Goal: Information Seeking & Learning: Learn about a topic

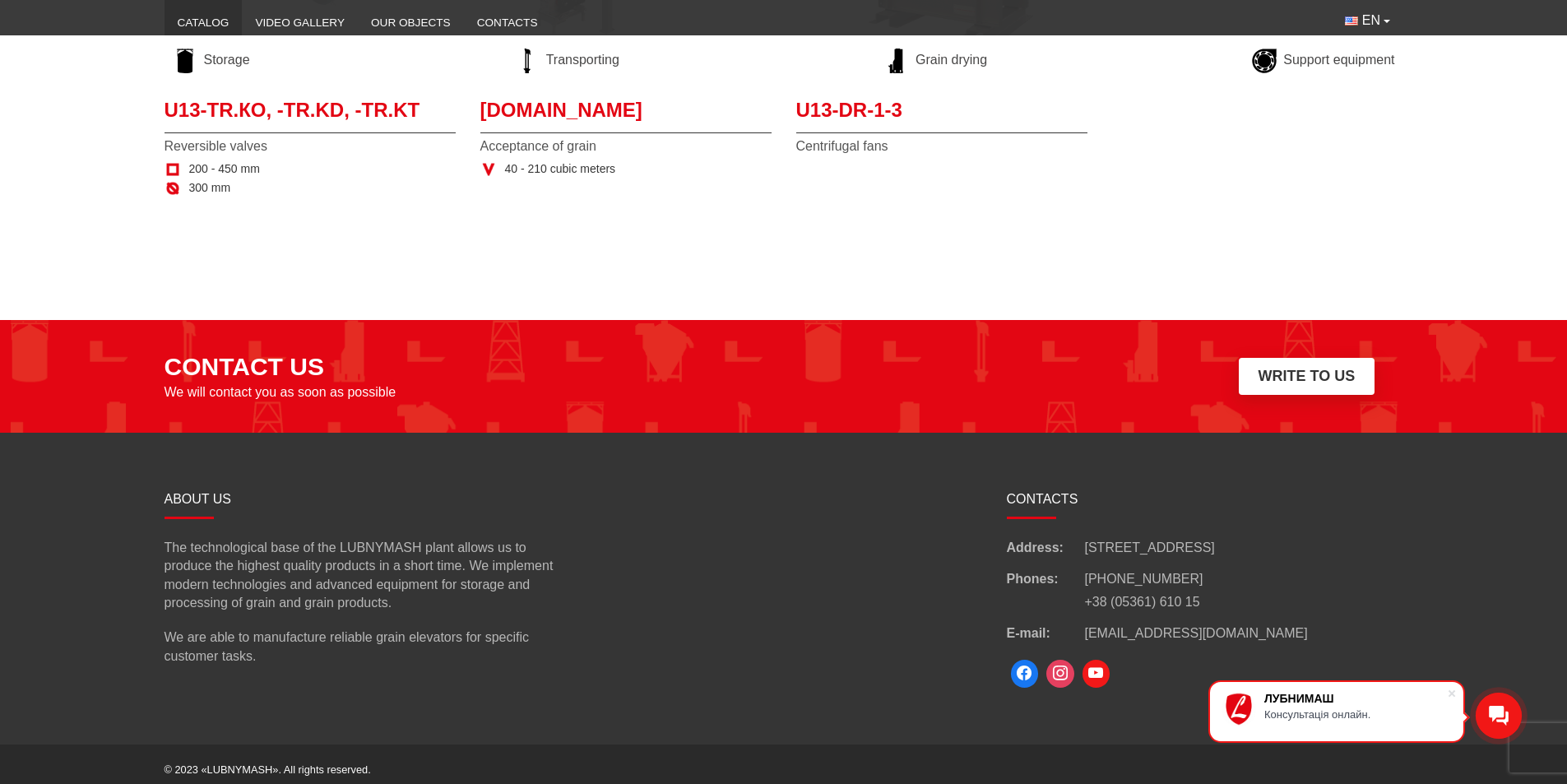
scroll to position [2217, 0]
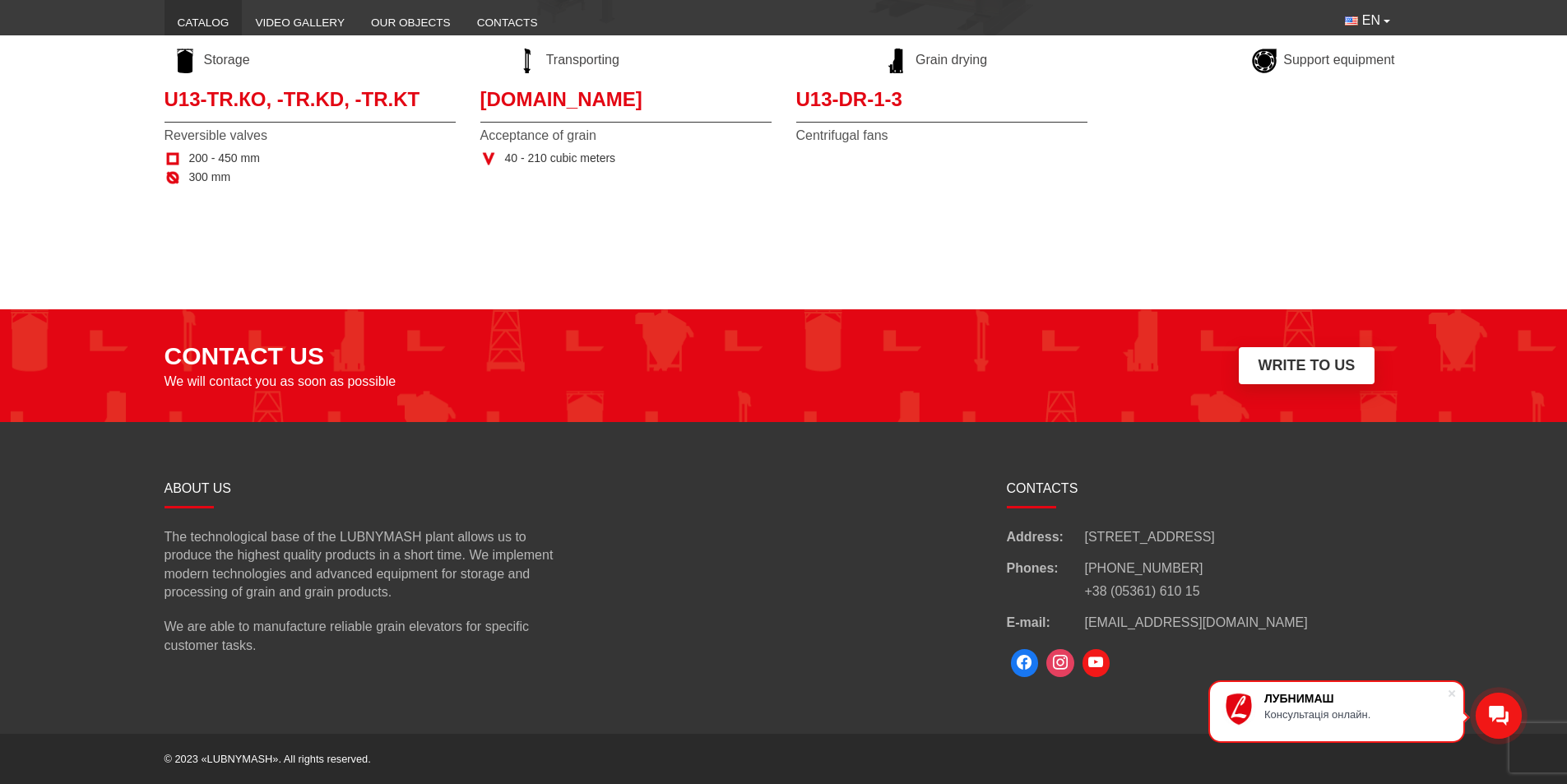
click at [990, 716] on icon at bounding box center [1499, 715] width 20 height 20
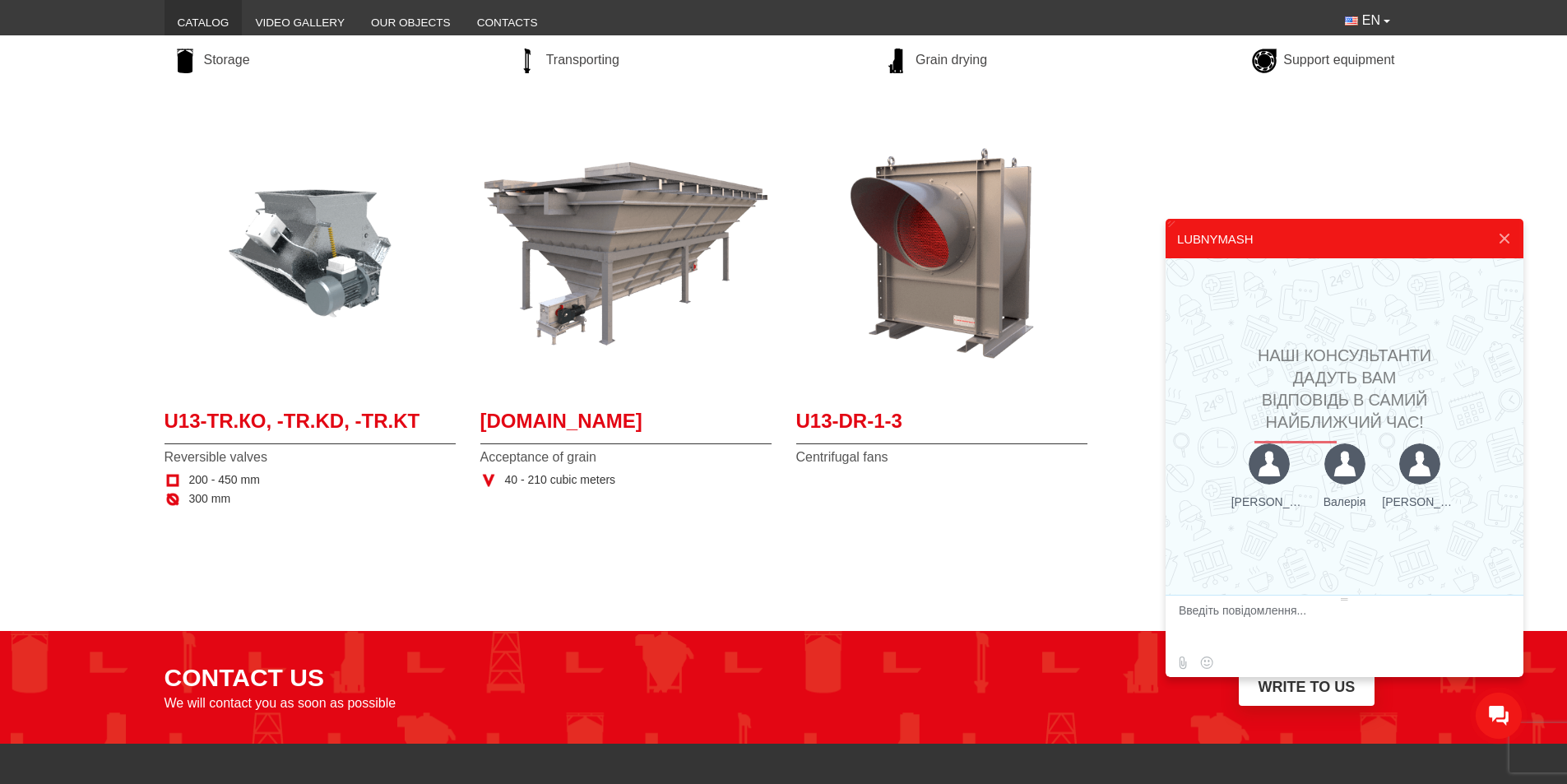
scroll to position [1805, 0]
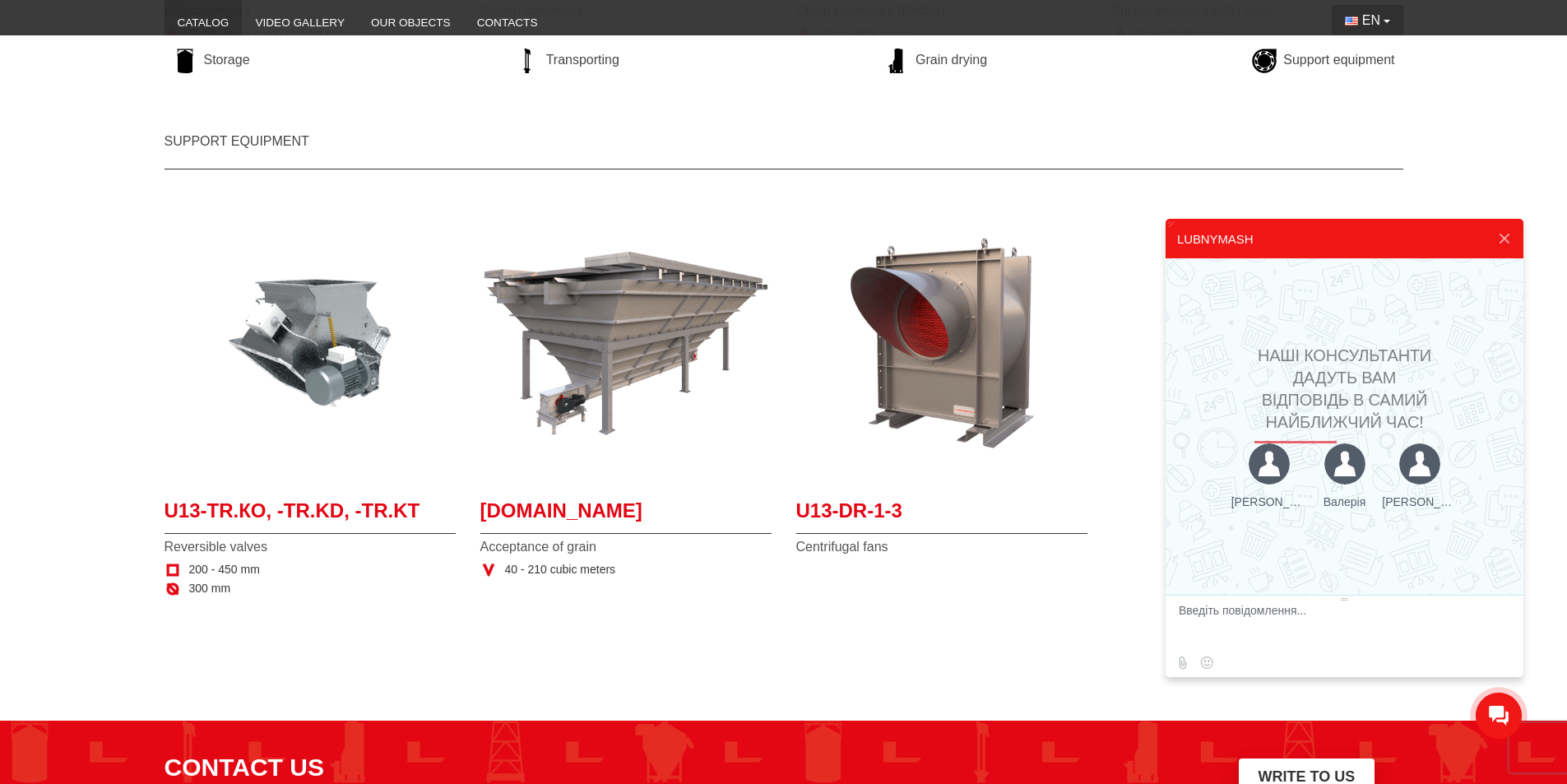
click at [990, 23] on span "EN" at bounding box center [1371, 21] width 18 height 18
click at [990, 23] on button "EN" at bounding box center [1367, 20] width 71 height 31
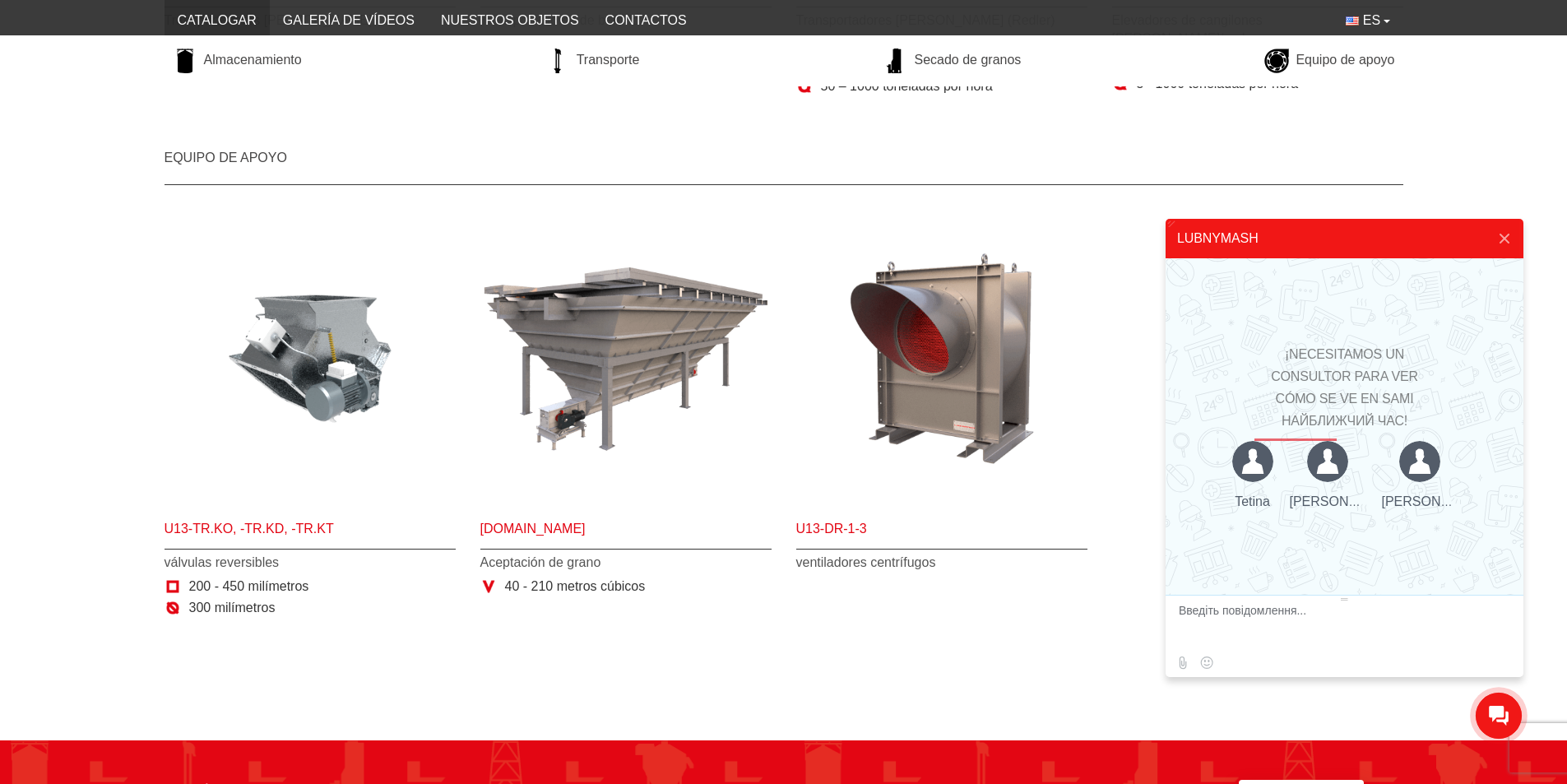
scroll to position [1815, 0]
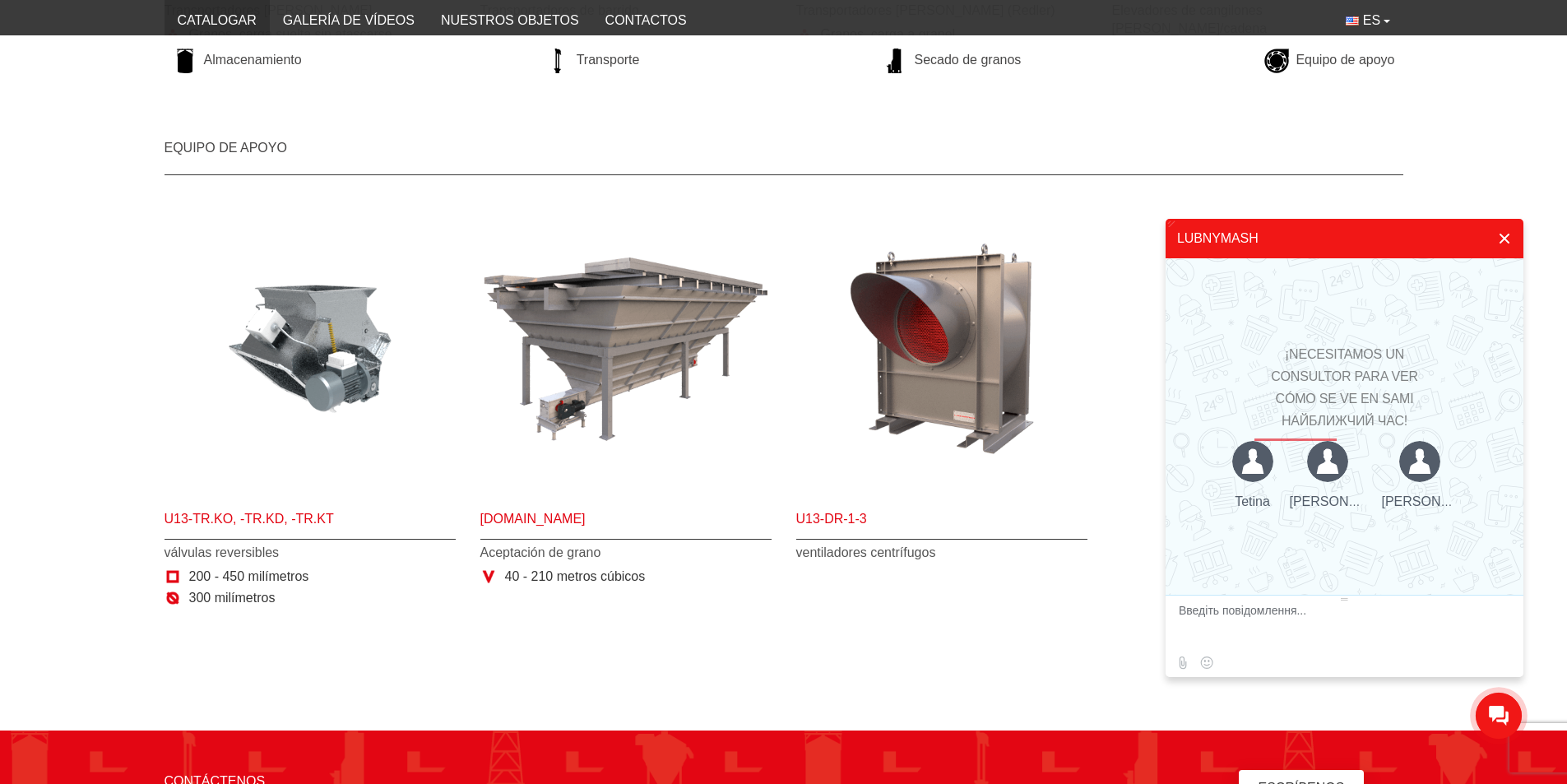
click at [990, 247] on button at bounding box center [1504, 238] width 29 height 39
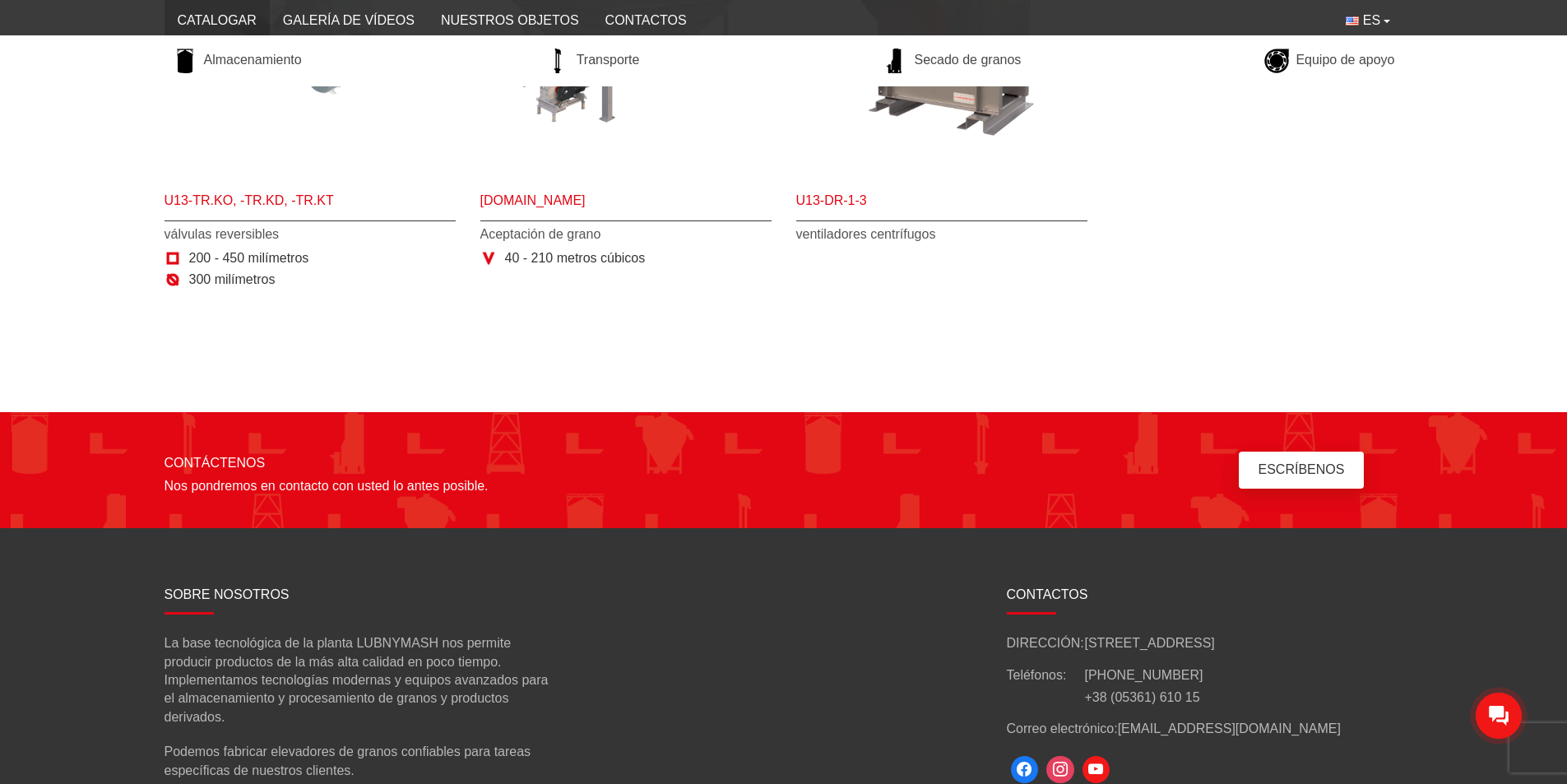
scroll to position [2249, 0]
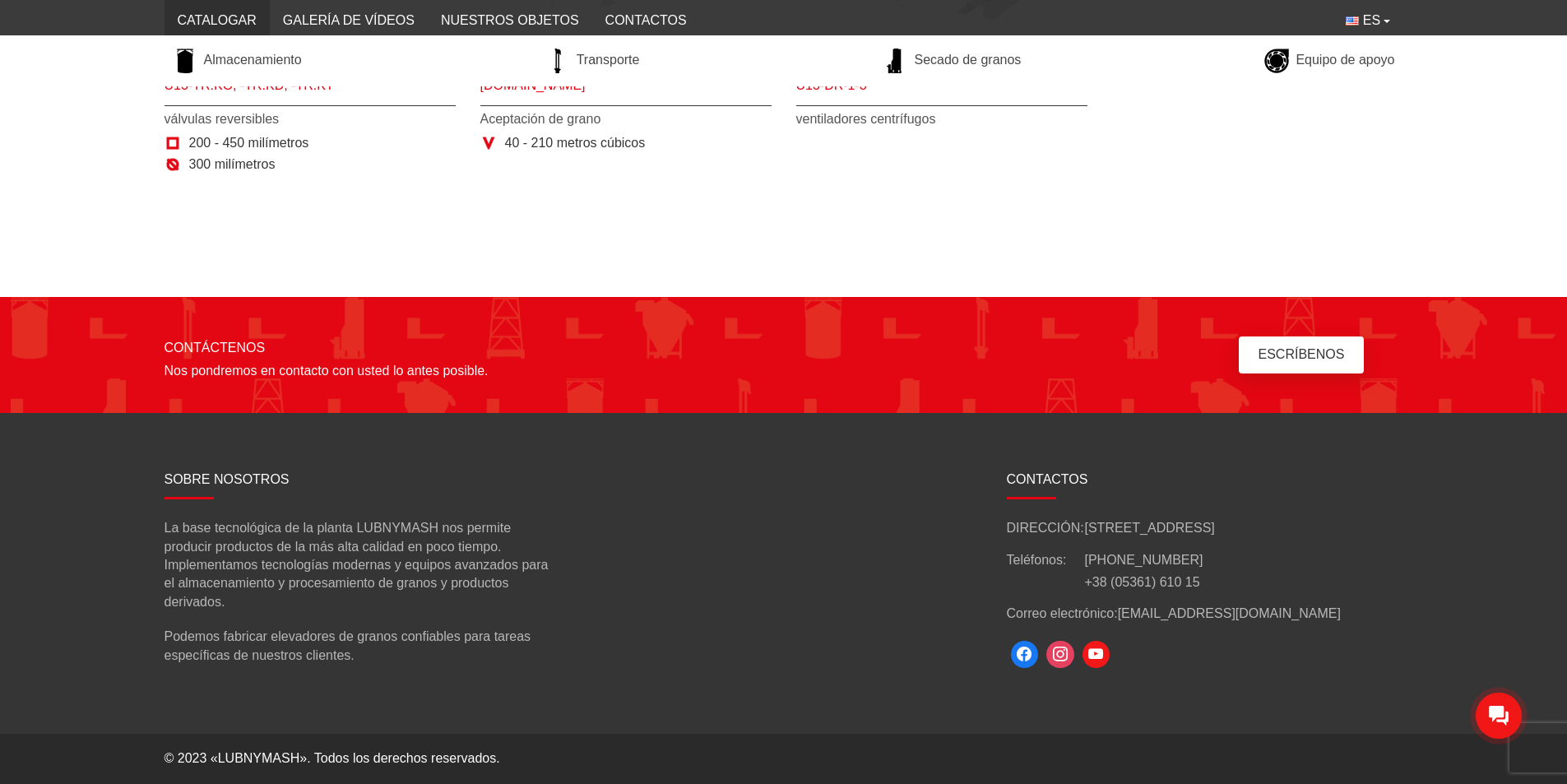
click at [990, 690] on footer "SOBRE NOSOTROS La base tecnológica de la planta LUBNYMASH nos permite producir …" at bounding box center [784, 573] width 1567 height 321
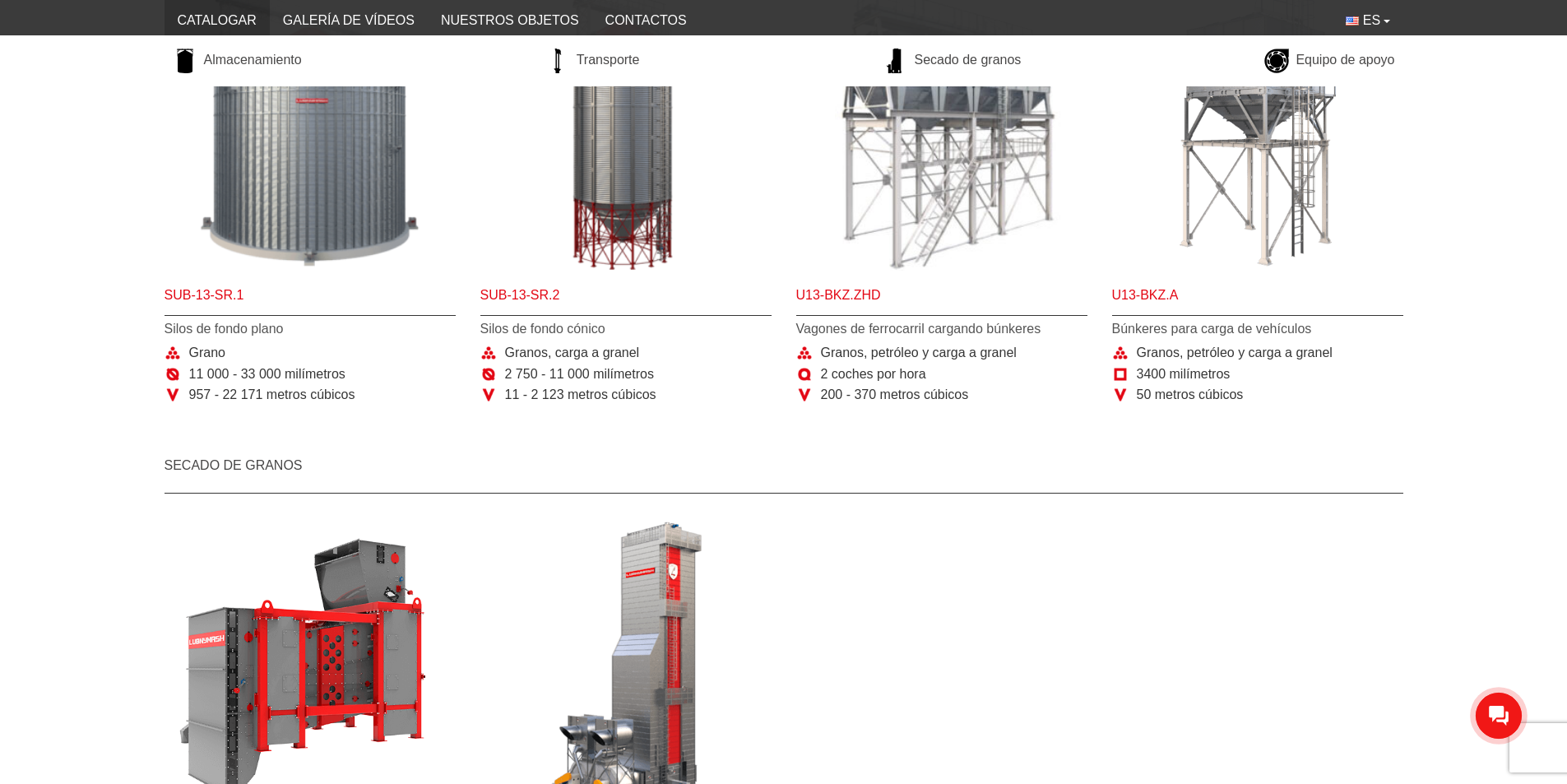
scroll to position [658, 0]
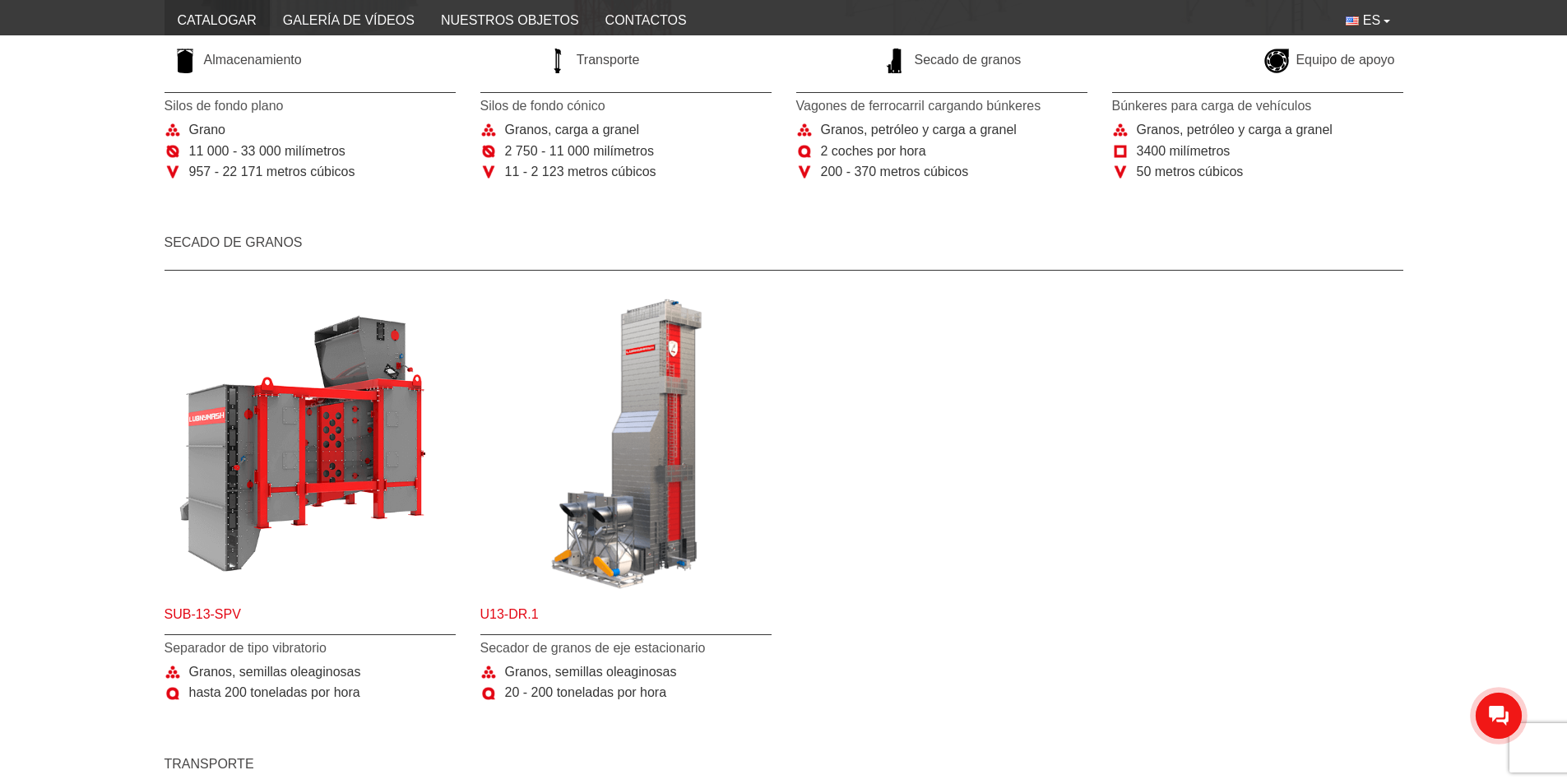
click at [916, 518] on div "Sub-13-SPV Separador de tipo vibratorio Granos, semillas oleaginosas hasta 200 …" at bounding box center [784, 510] width 1263 height 440
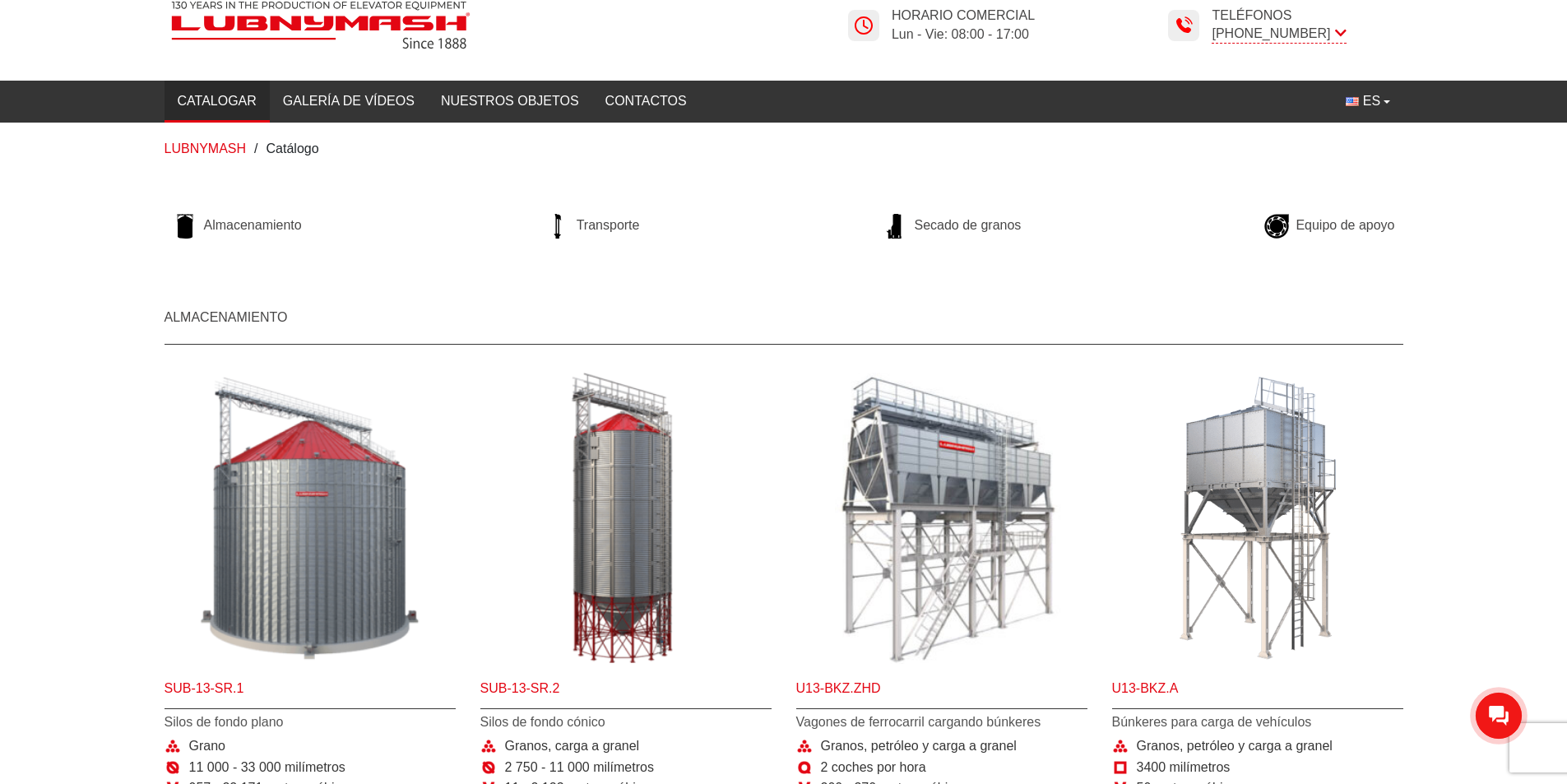
scroll to position [0, 0]
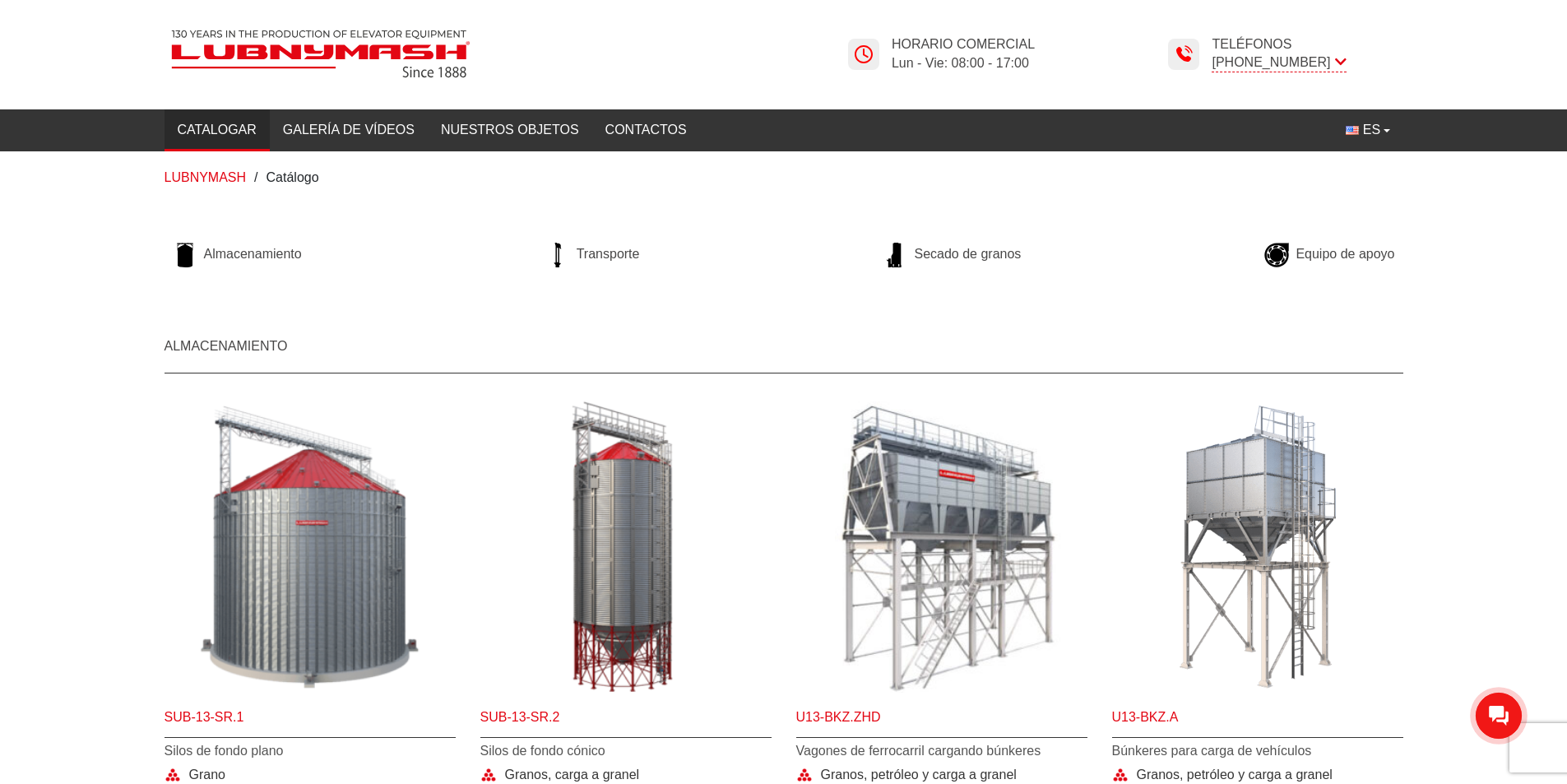
click at [300, 177] on font "Catálogo" at bounding box center [293, 177] width 53 height 14
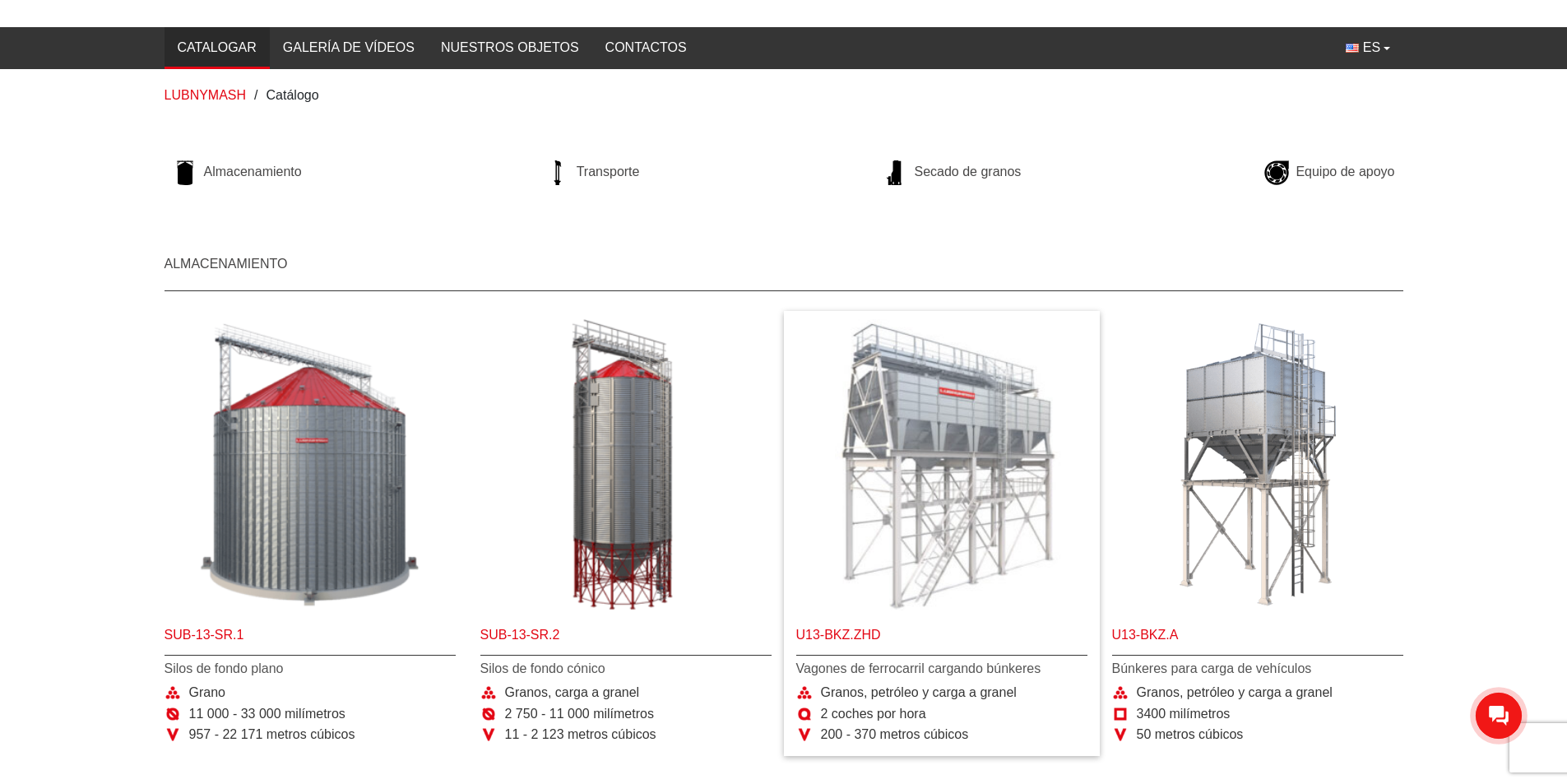
scroll to position [247, 0]
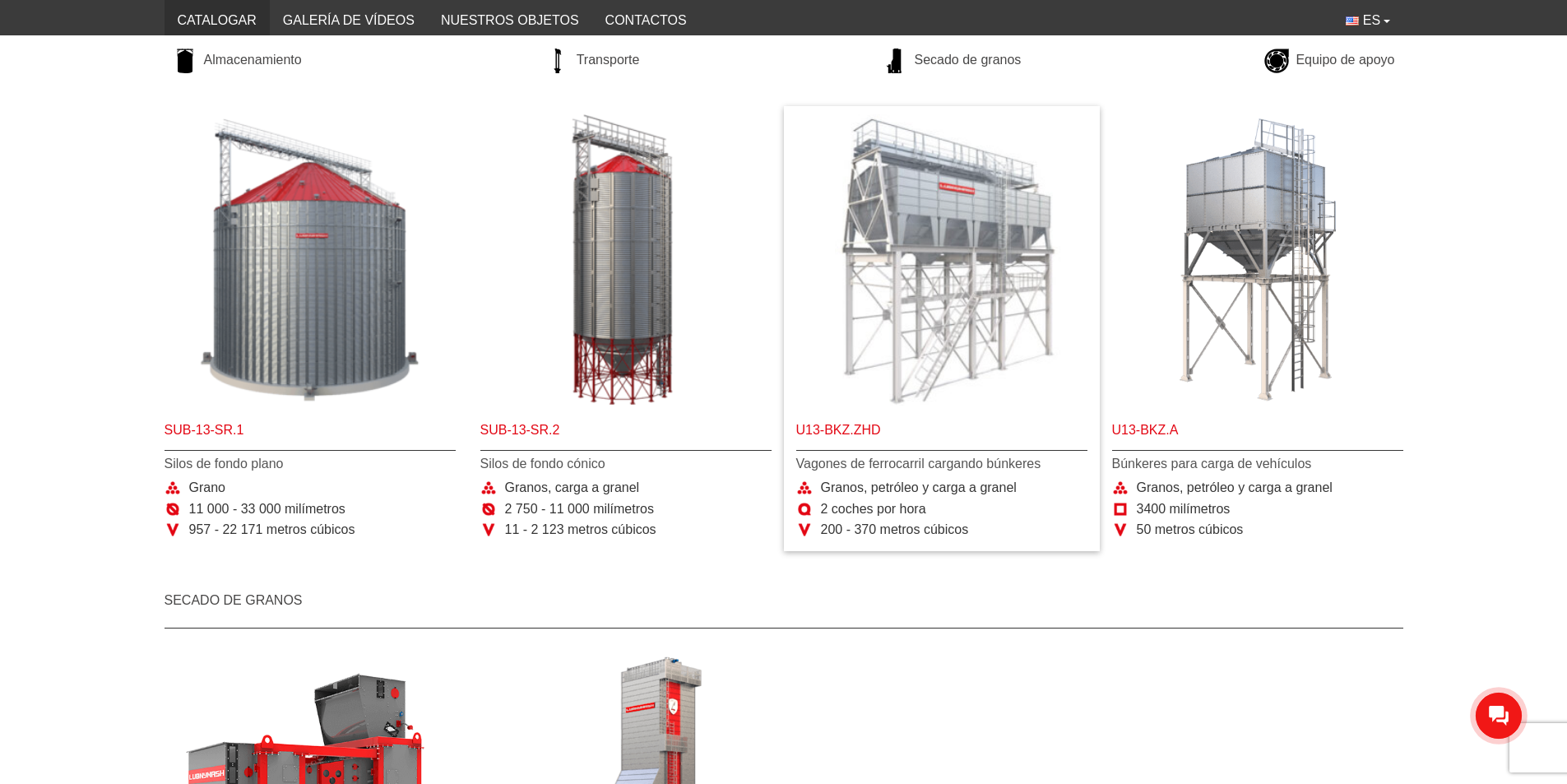
scroll to position [329, 0]
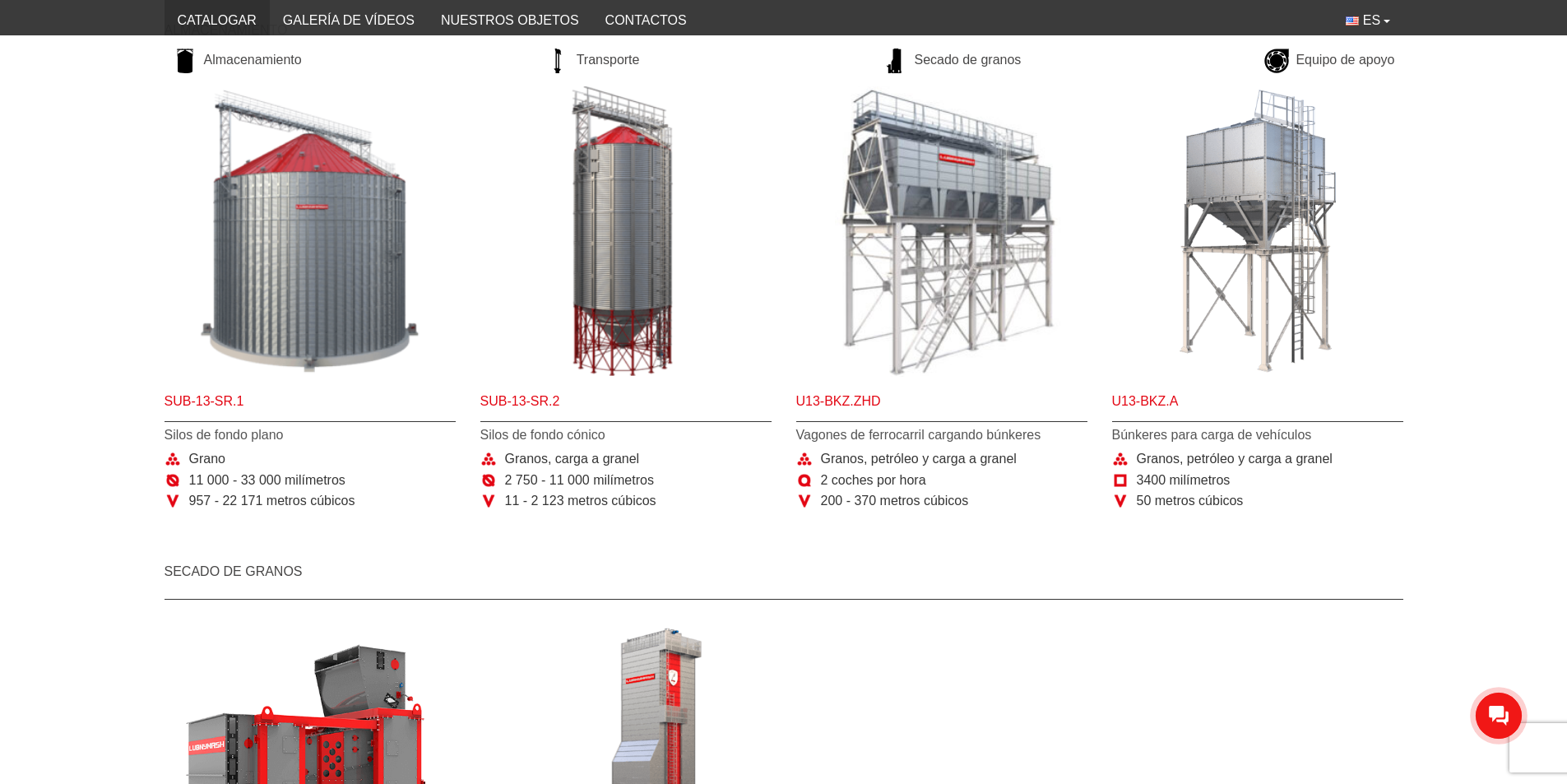
drag, startPoint x: 1007, startPoint y: 624, endPoint x: 1013, endPoint y: 640, distance: 17.1
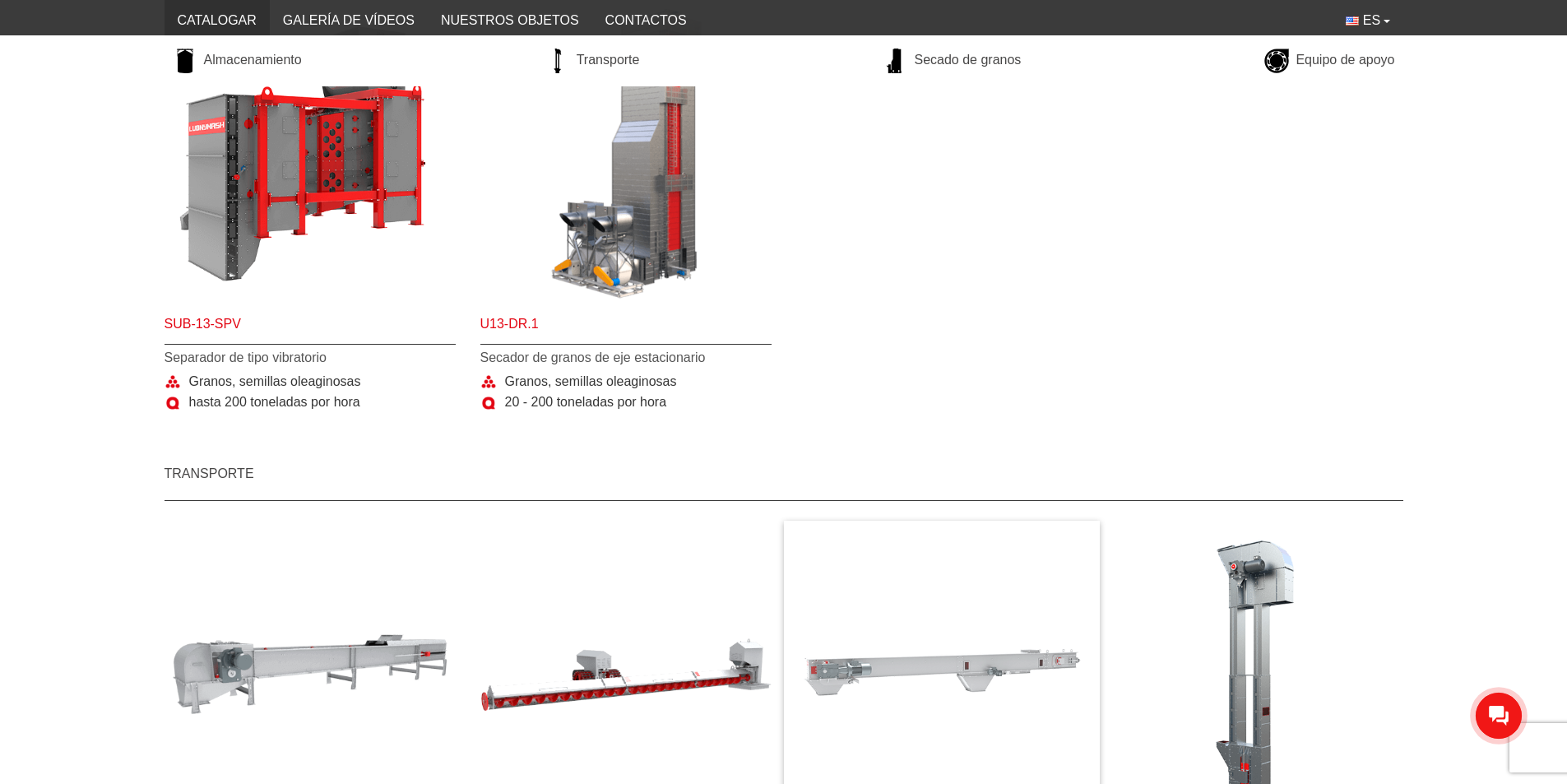
scroll to position [1234, 0]
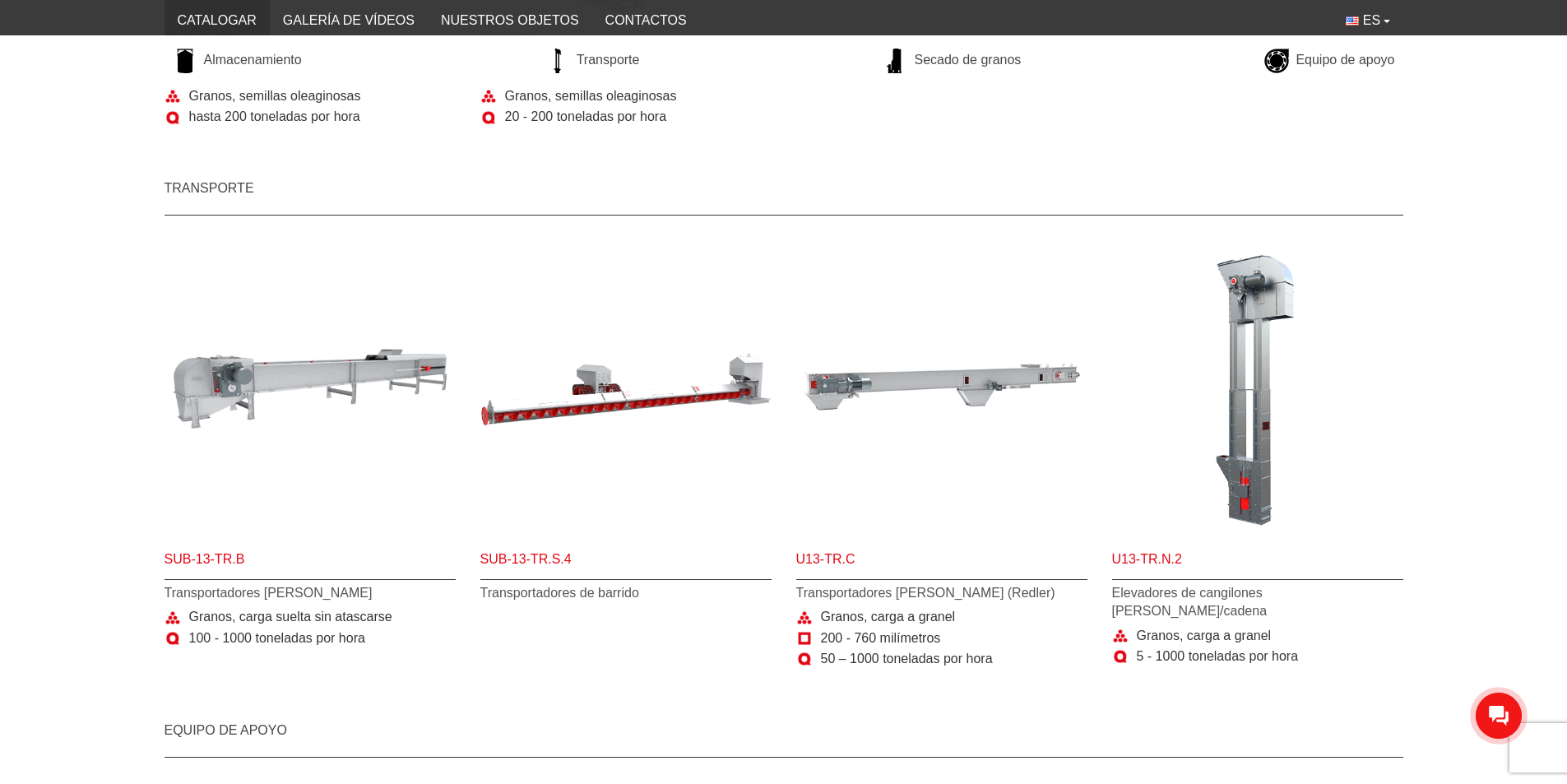
click at [990, 421] on section "Sub-13-TR.B Transportadores de banda Granos, carga suelta sin atascarse 100 - 1…" at bounding box center [784, 466] width 1567 height 461
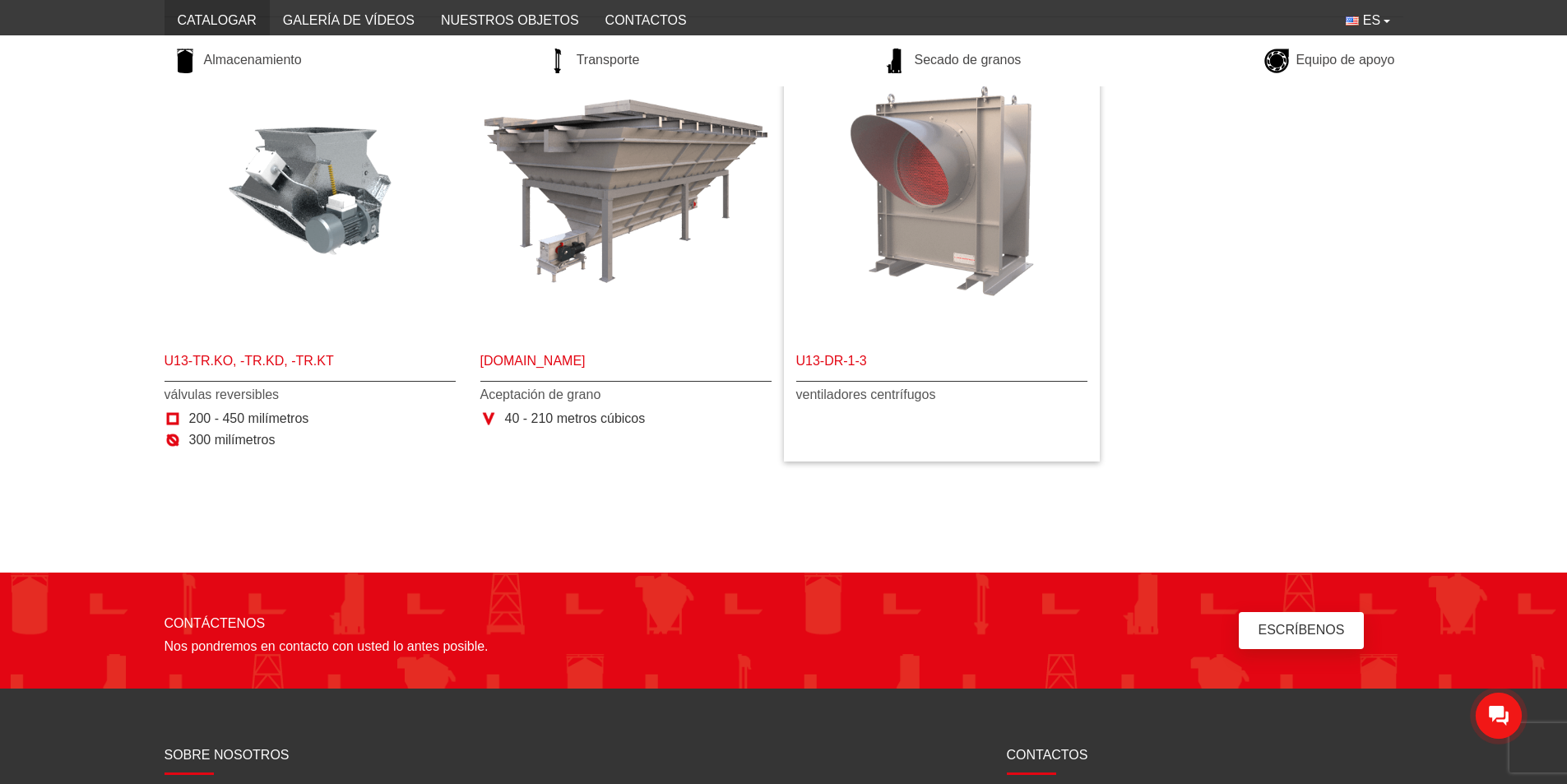
scroll to position [1891, 0]
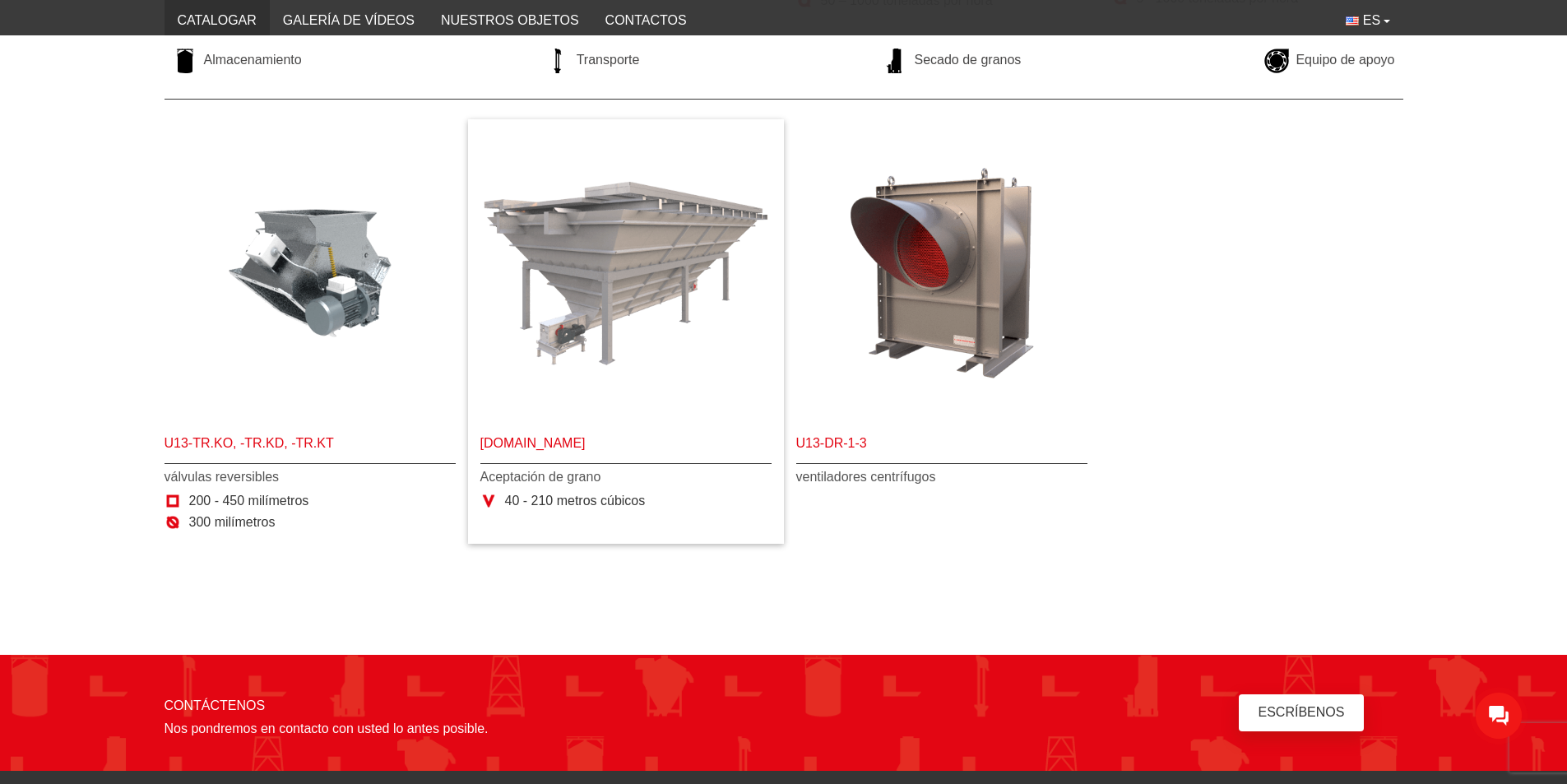
click at [672, 341] on img "Más detalles U13-TR.MAP" at bounding box center [626, 272] width 291 height 291
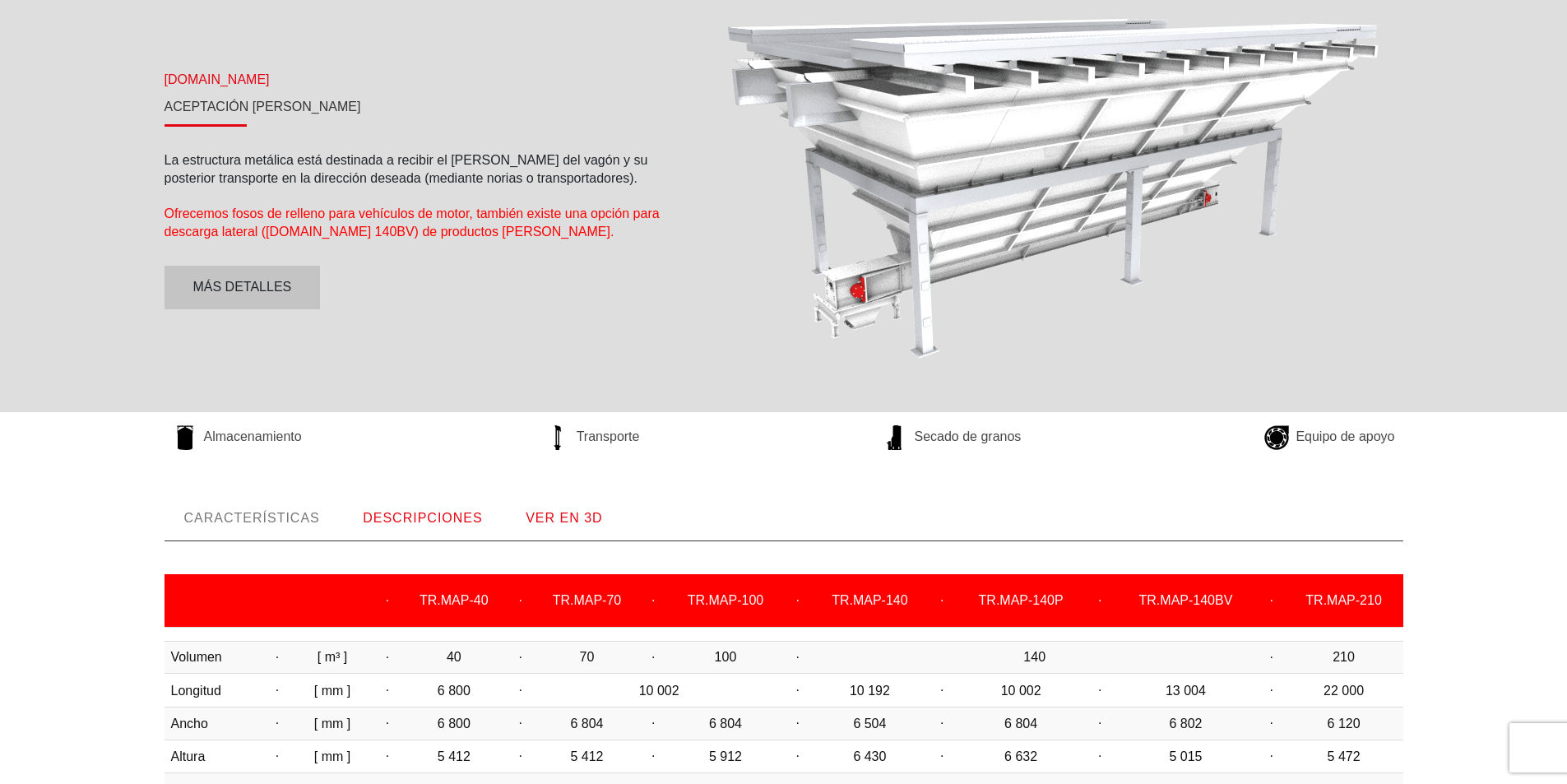
scroll to position [247, 0]
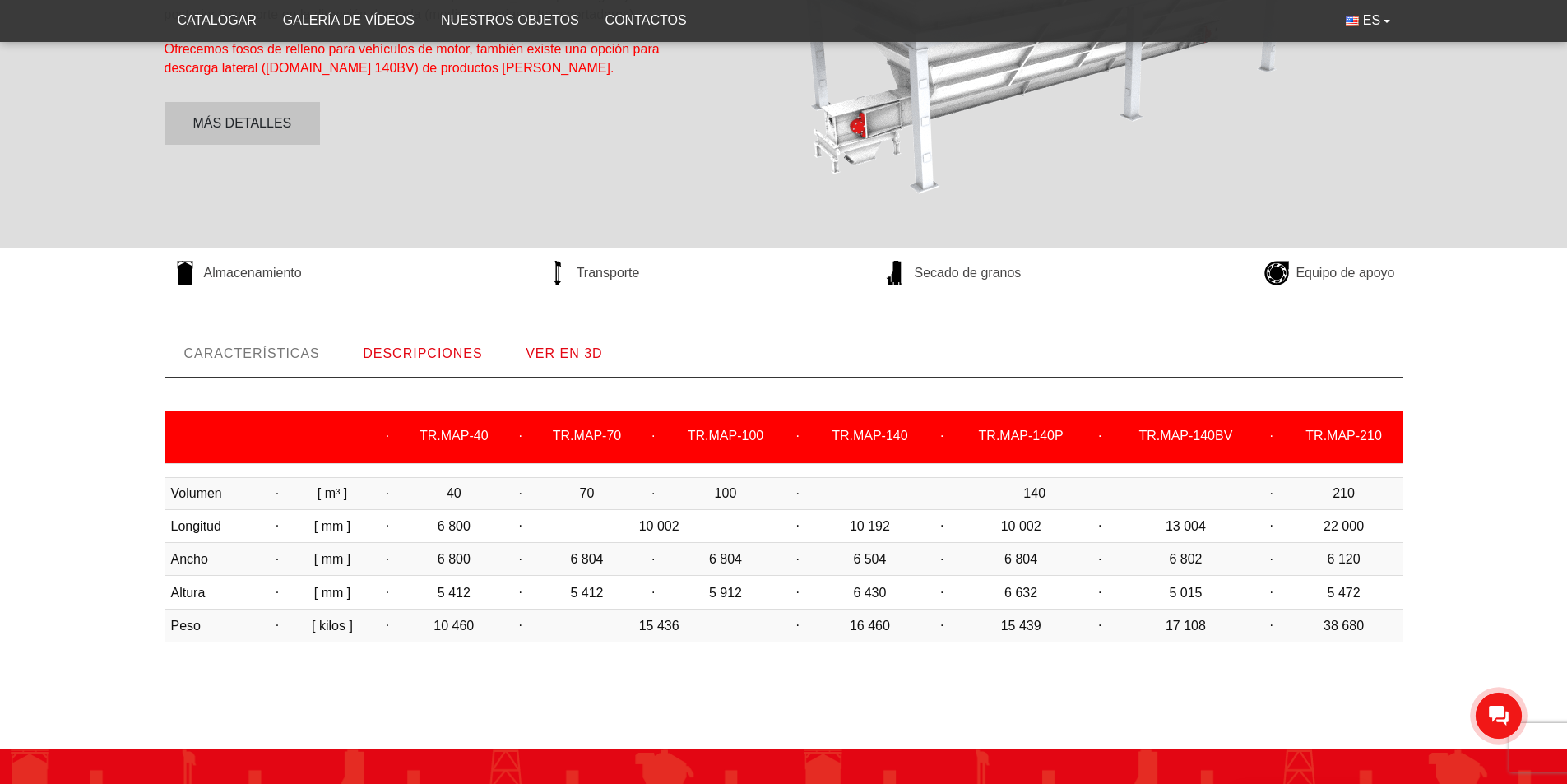
click at [583, 360] on font "VER EN 3D" at bounding box center [564, 353] width 76 height 14
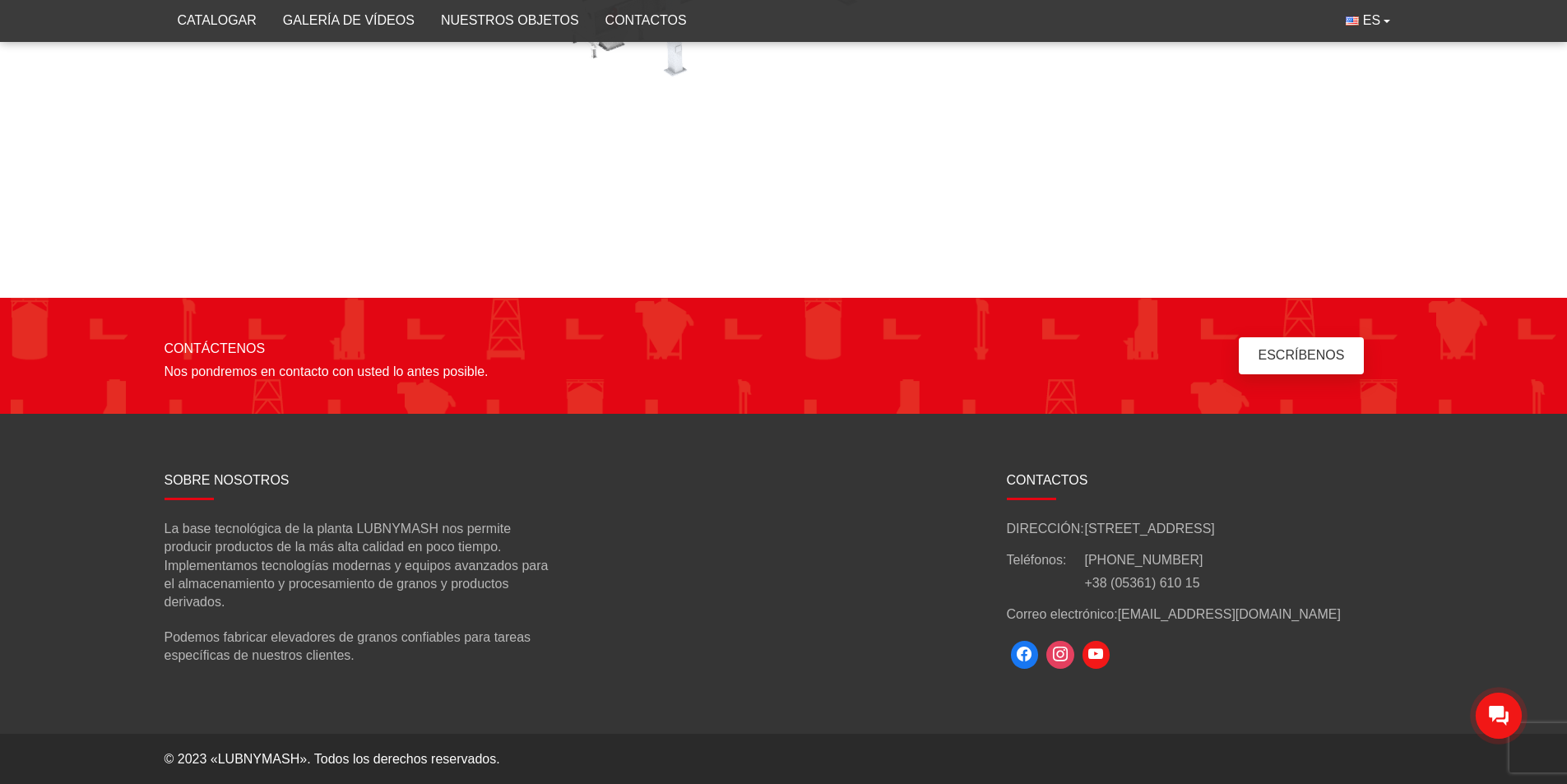
scroll to position [734, 0]
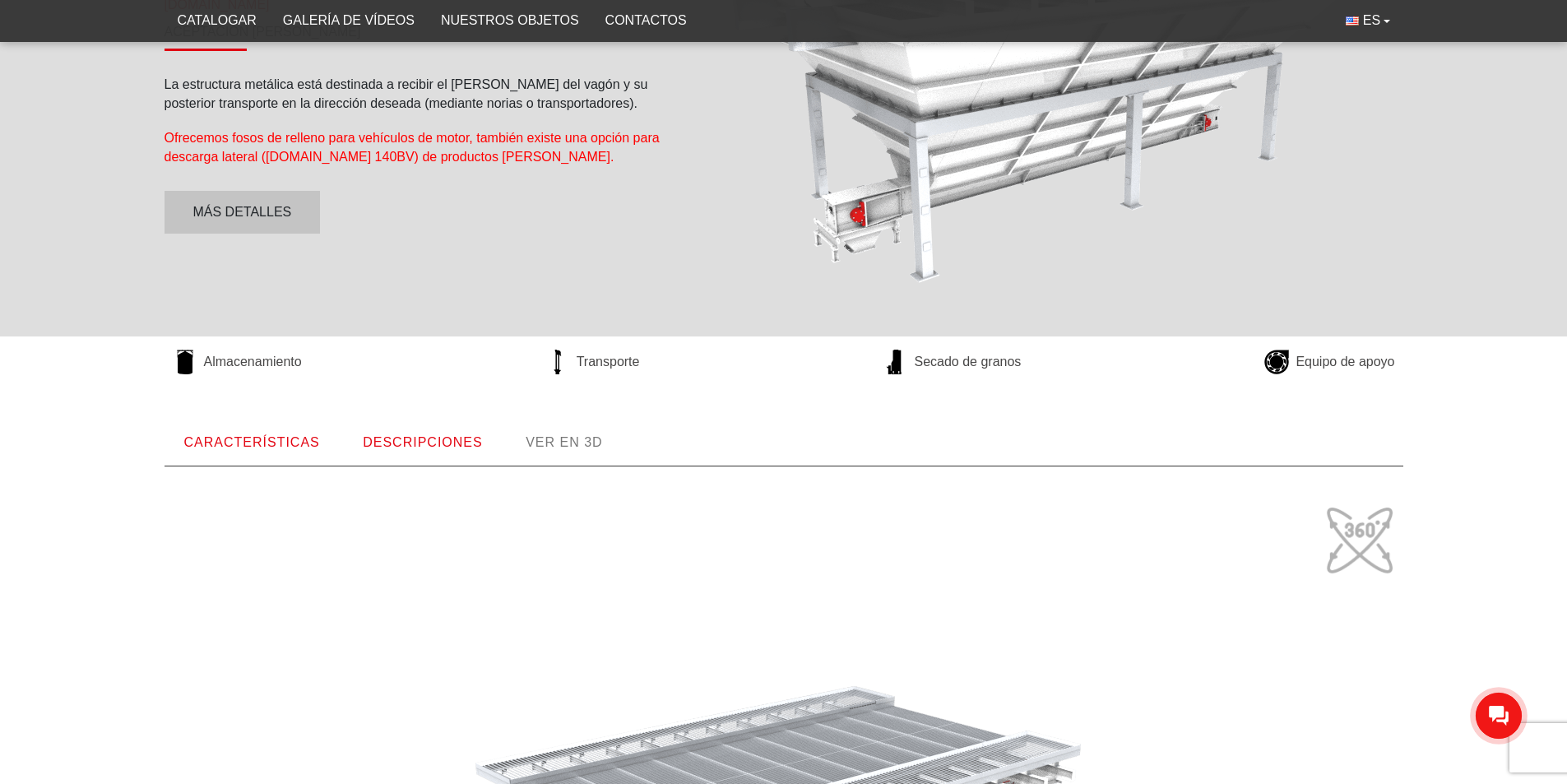
click at [451, 432] on link "DESCRIPCIONES" at bounding box center [422, 442] width 159 height 44
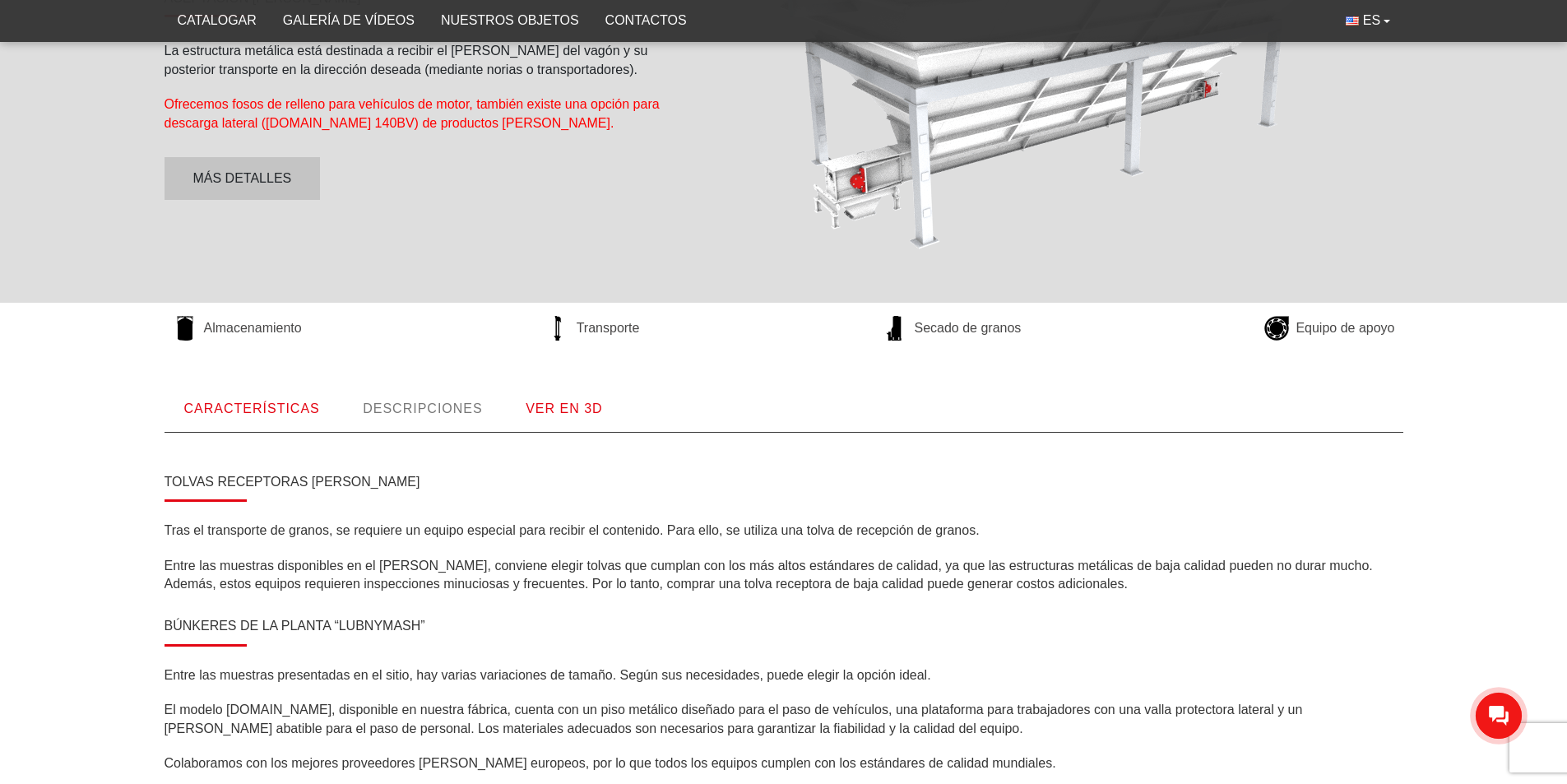
click at [242, 418] on link "CARACTERÍSTICAS" at bounding box center [253, 408] width 176 height 44
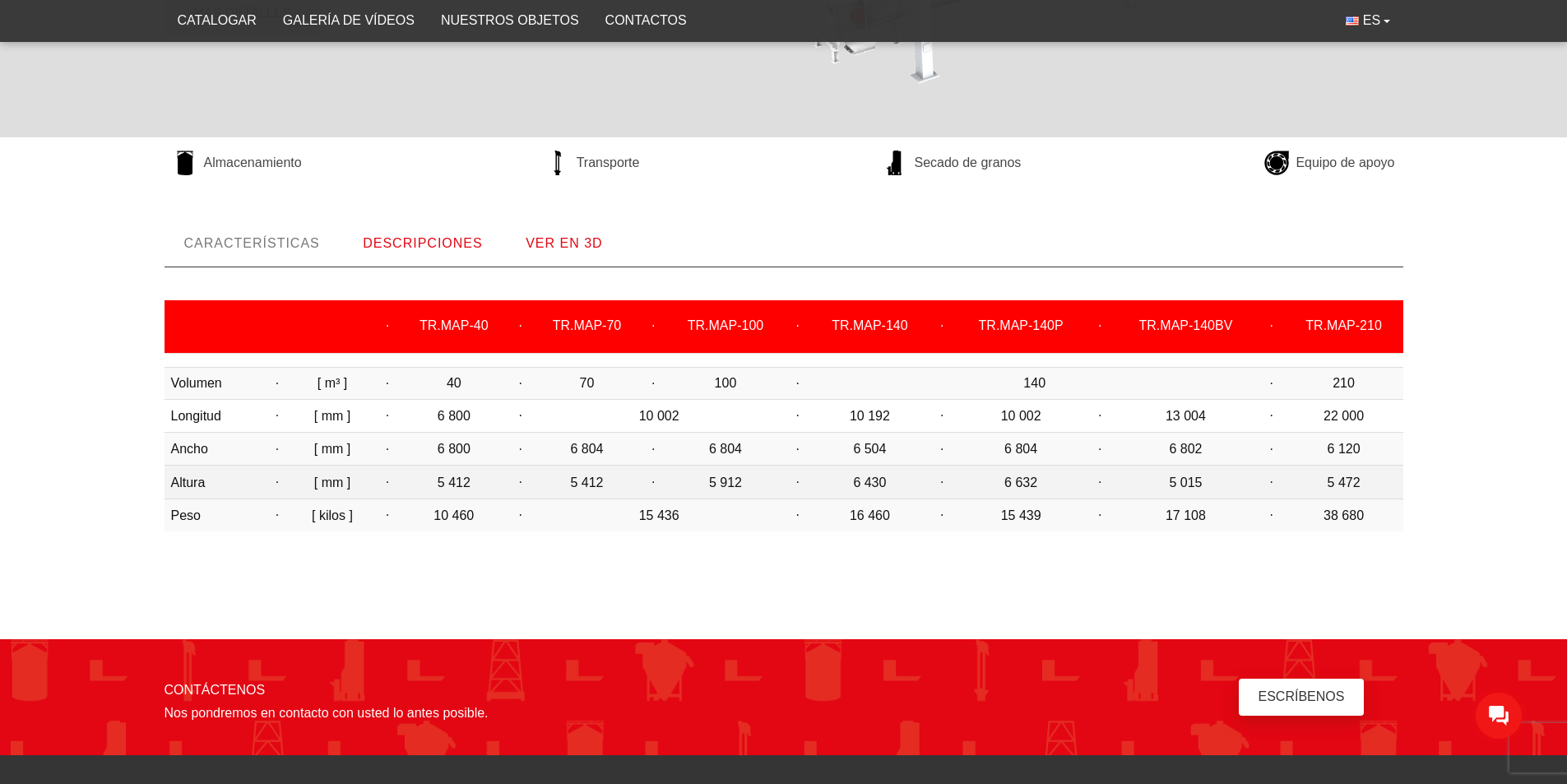
scroll to position [521, 0]
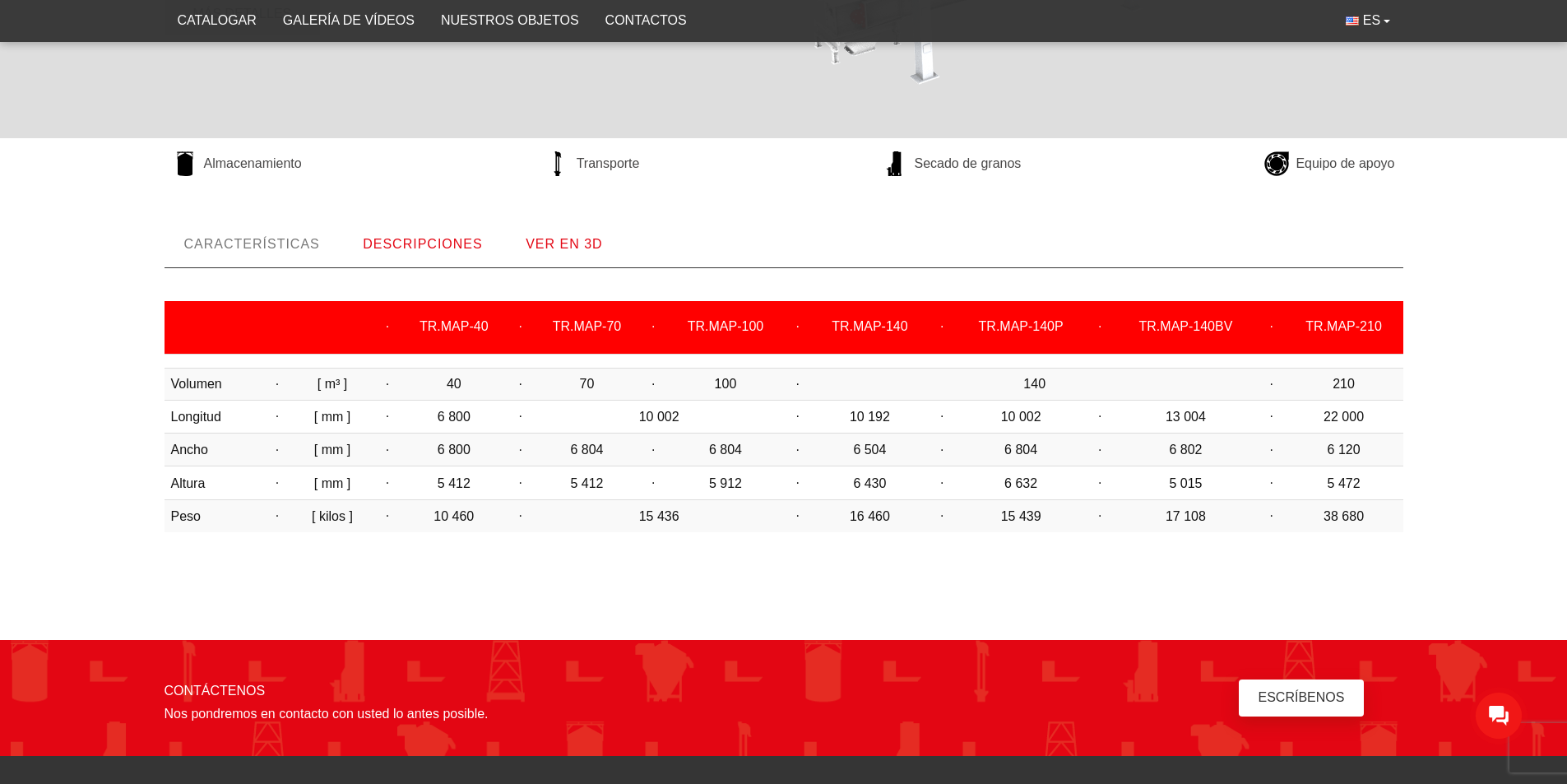
click at [606, 605] on body "LUBNYMASH Catalogar Galería de vídeos Nuestros objetos Contactos Horario comerc…" at bounding box center [784, 303] width 1567 height 1647
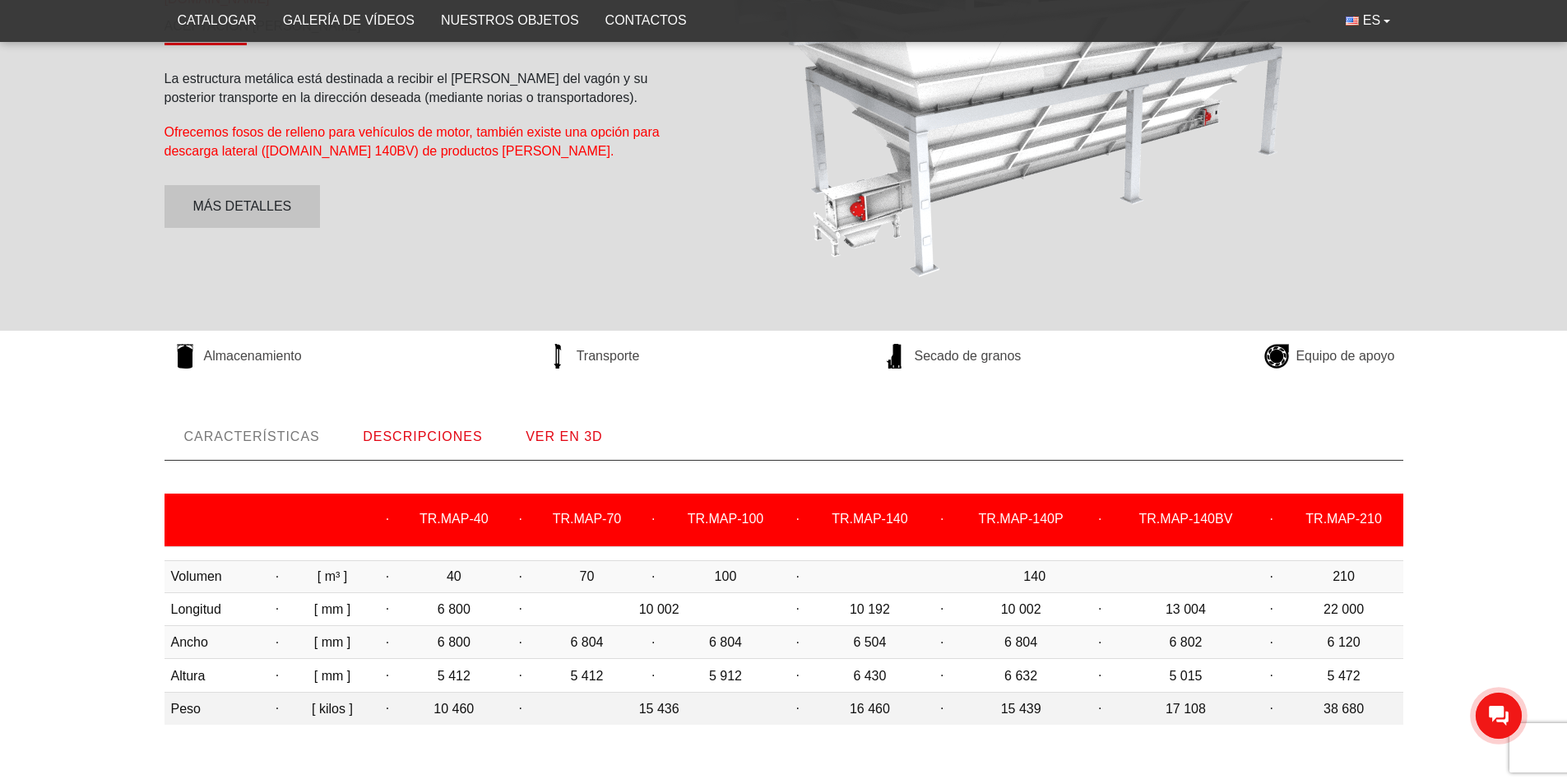
scroll to position [576, 0]
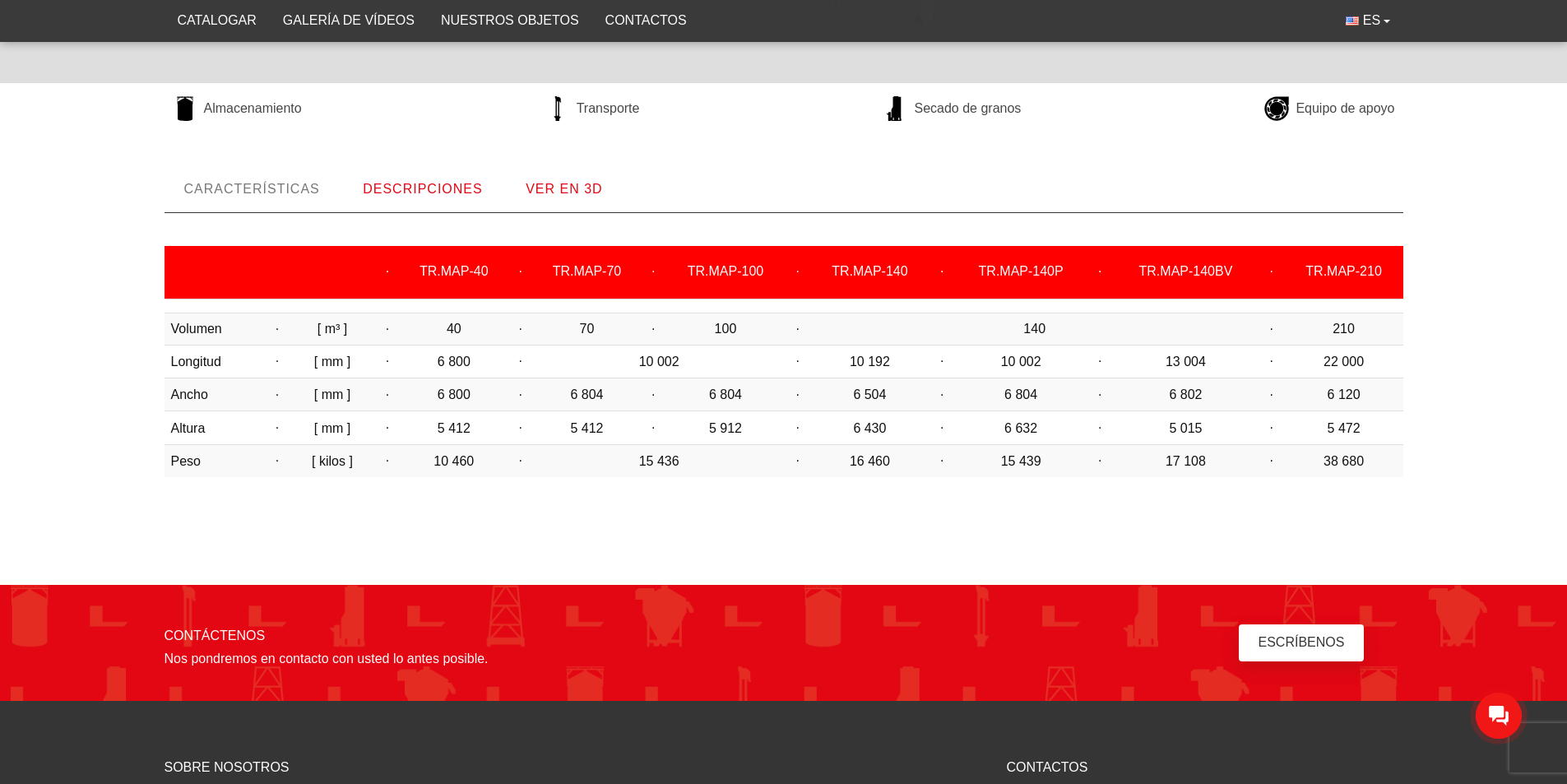
click at [444, 191] on font "DESCRIPCIONES" at bounding box center [422, 188] width 120 height 14
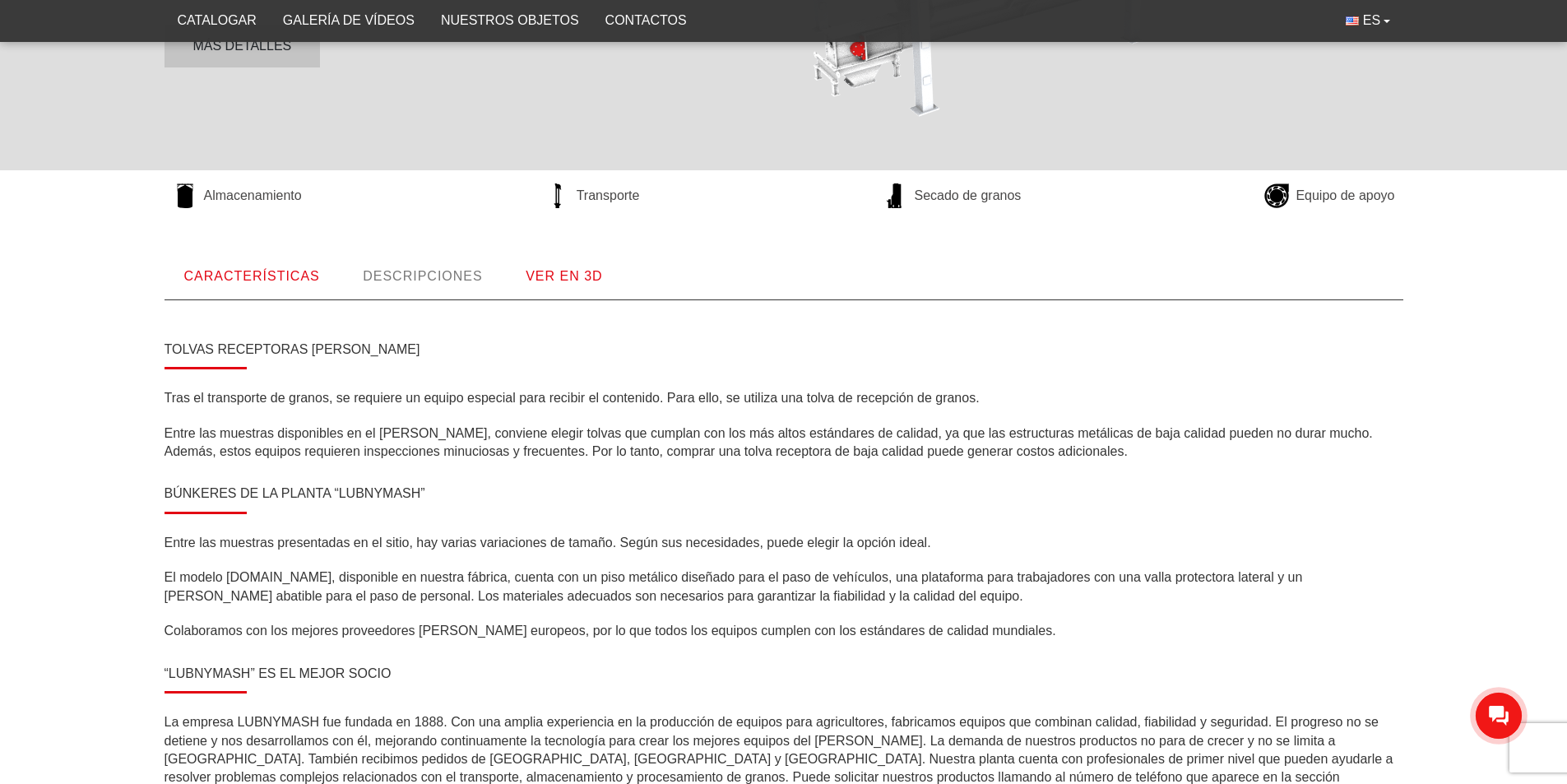
scroll to position [274, 0]
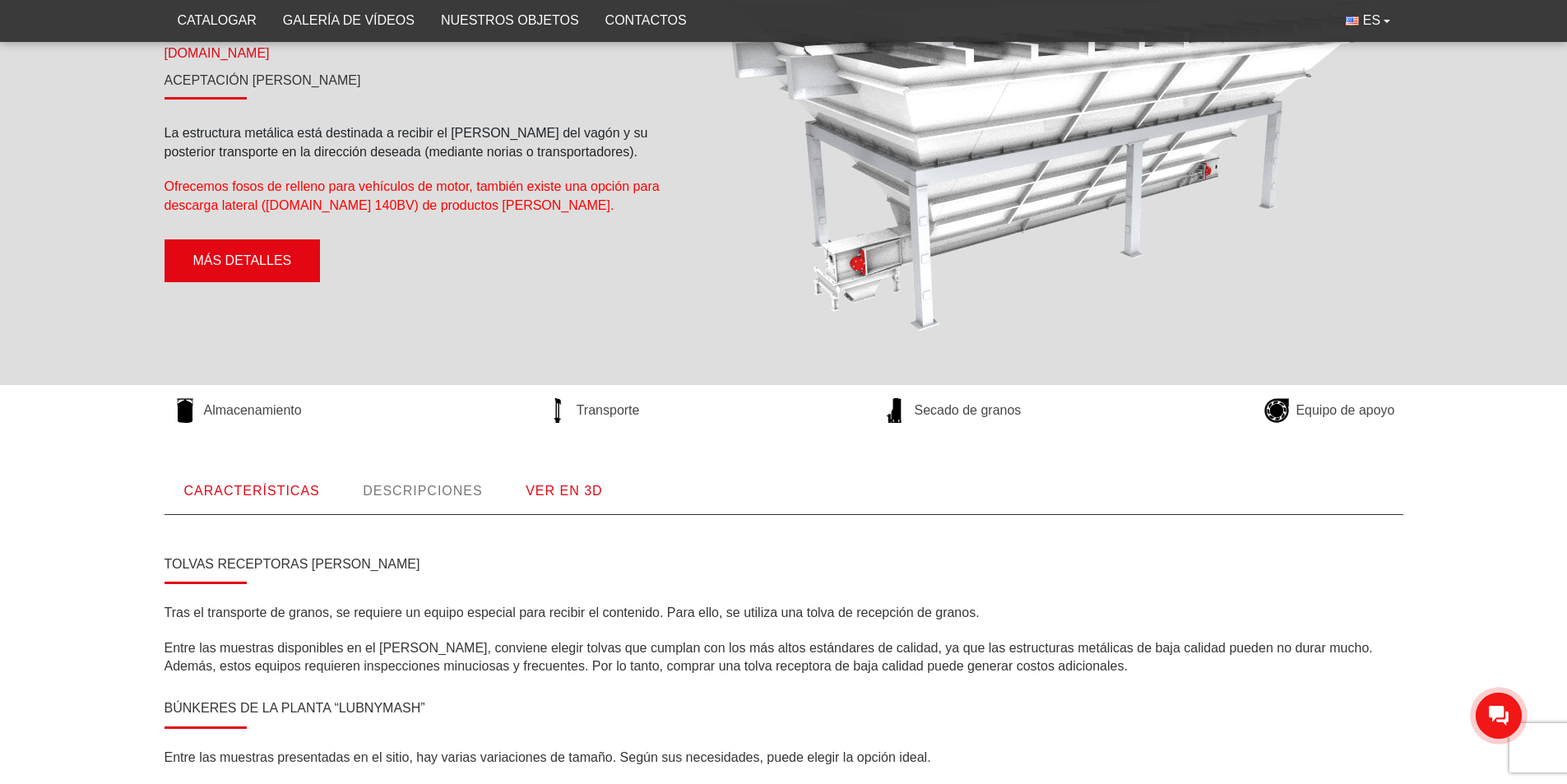
click at [266, 260] on font "Más detalles" at bounding box center [242, 260] width 99 height 14
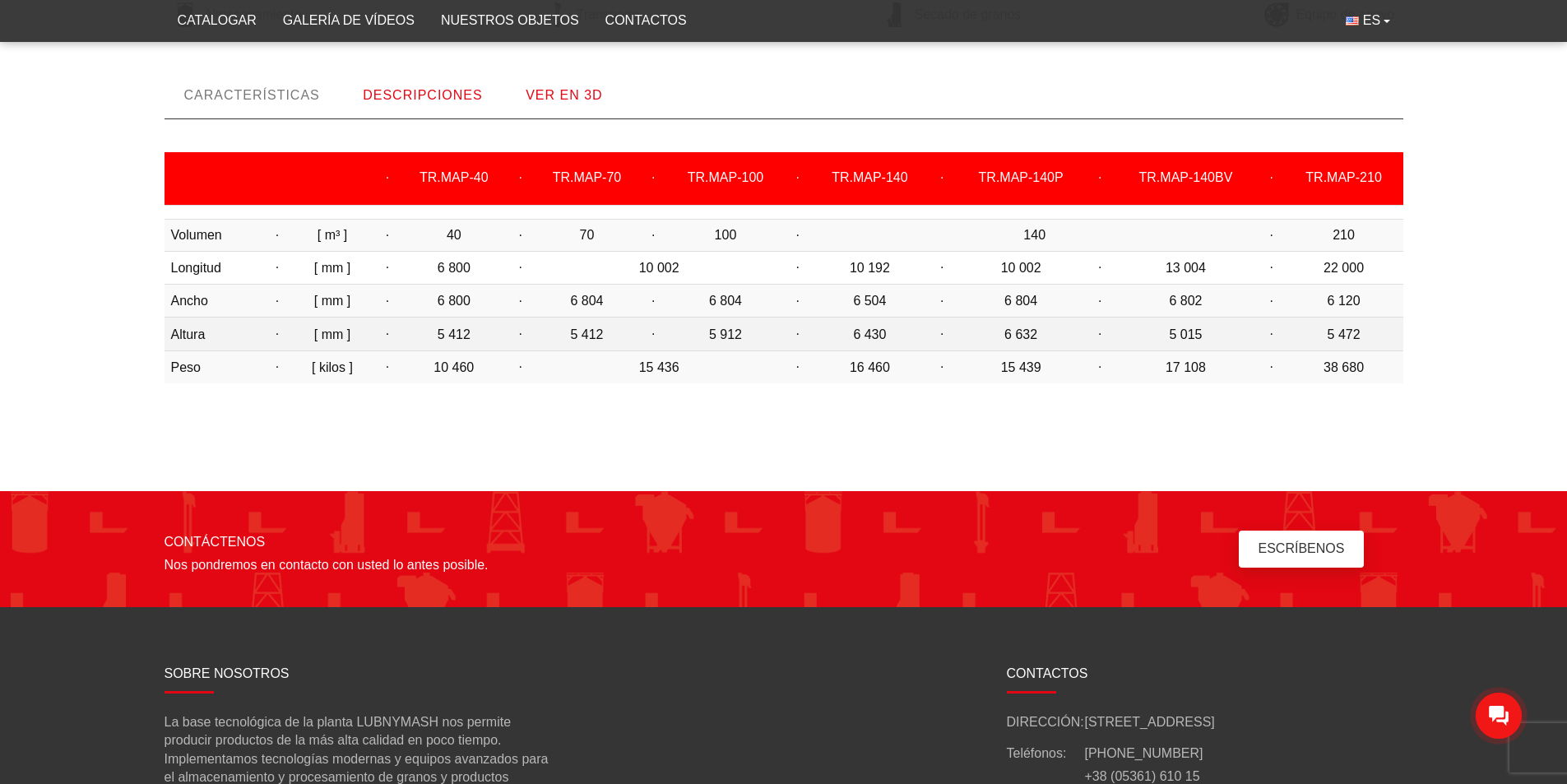
scroll to position [685, 0]
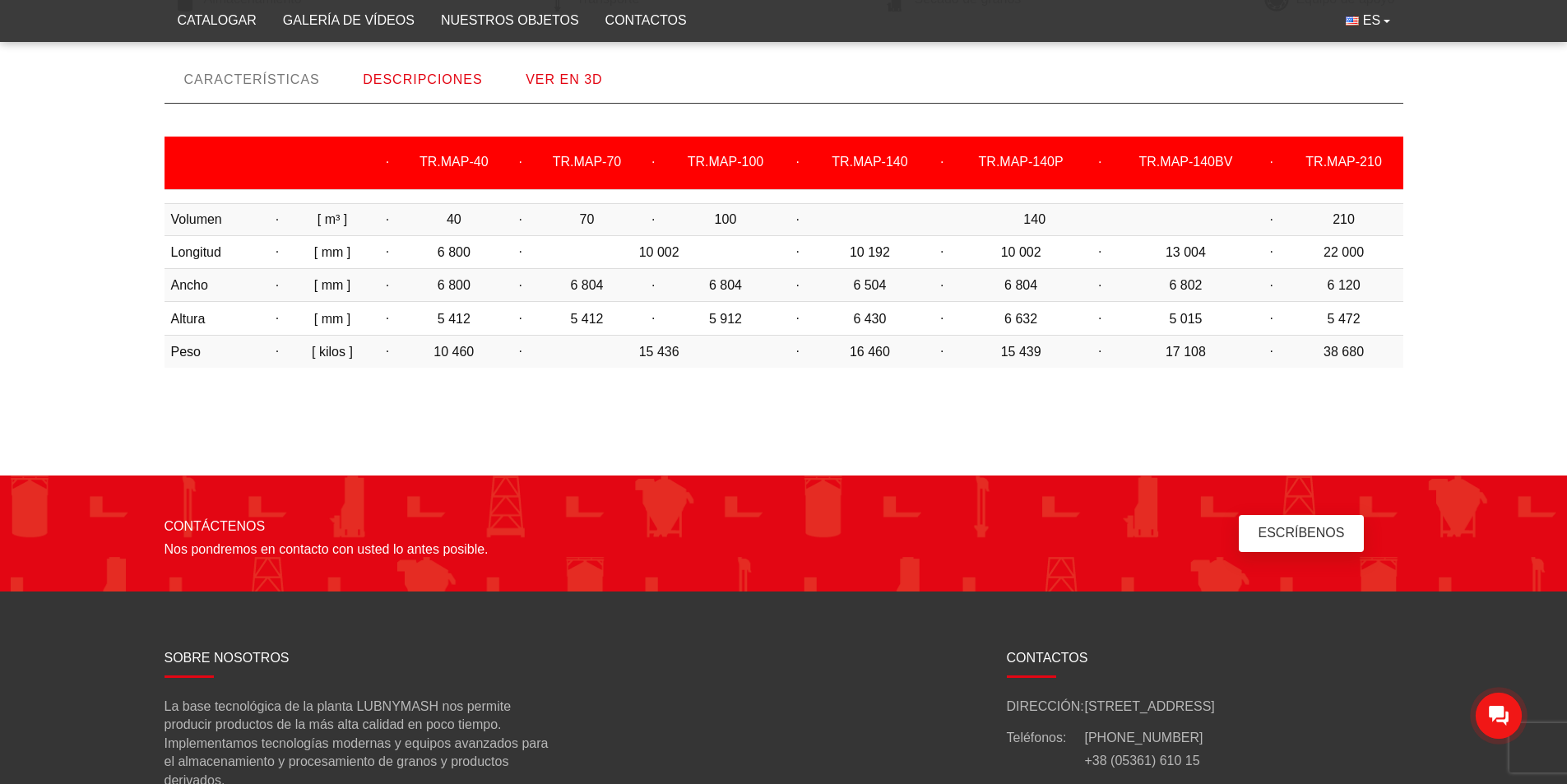
click at [430, 420] on body "LUBNYMASH Catalogar Galería de vídeos Nuestros objetos Contactos Horario comerc…" at bounding box center [784, 139] width 1567 height 1647
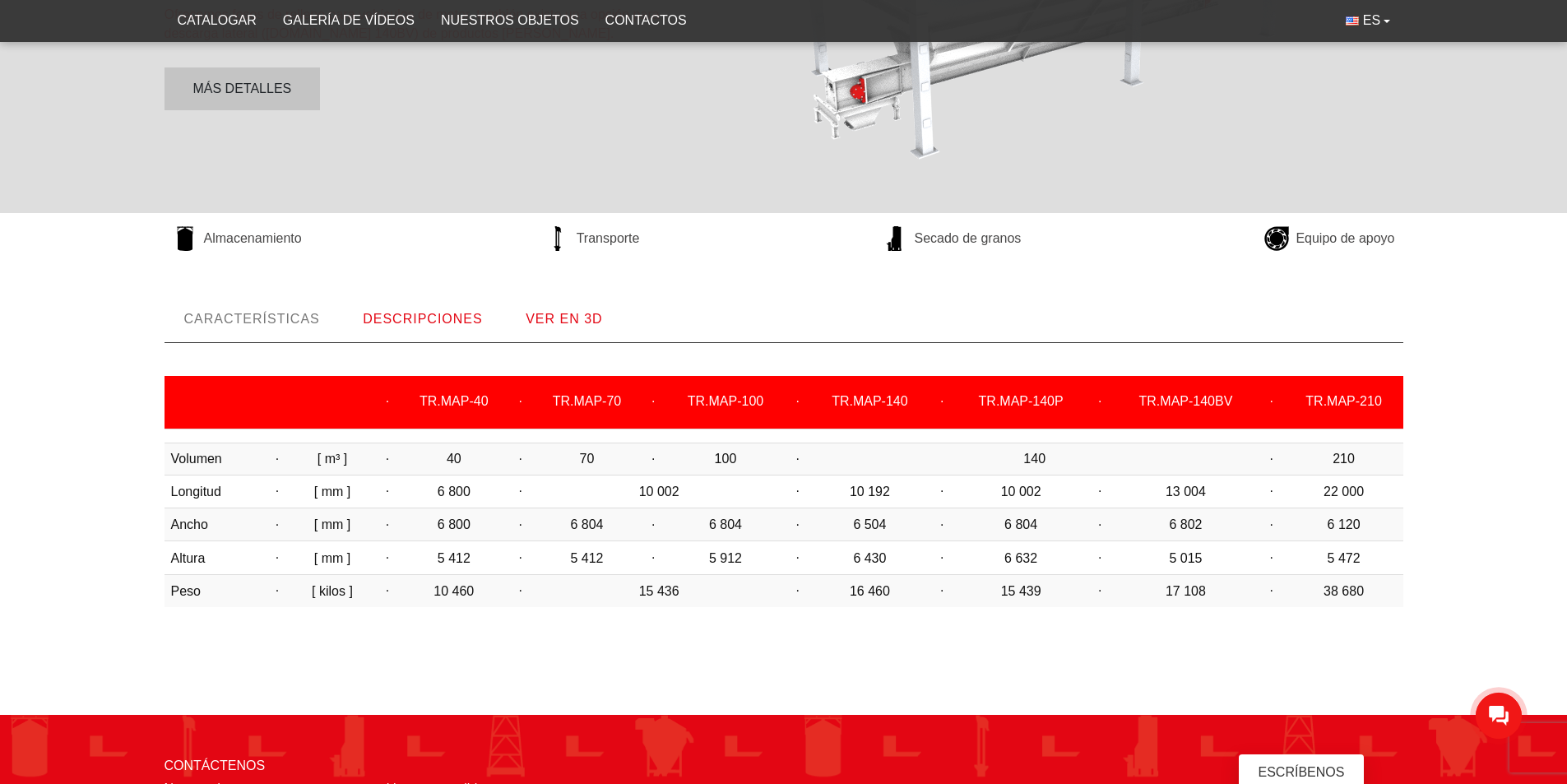
scroll to position [191, 0]
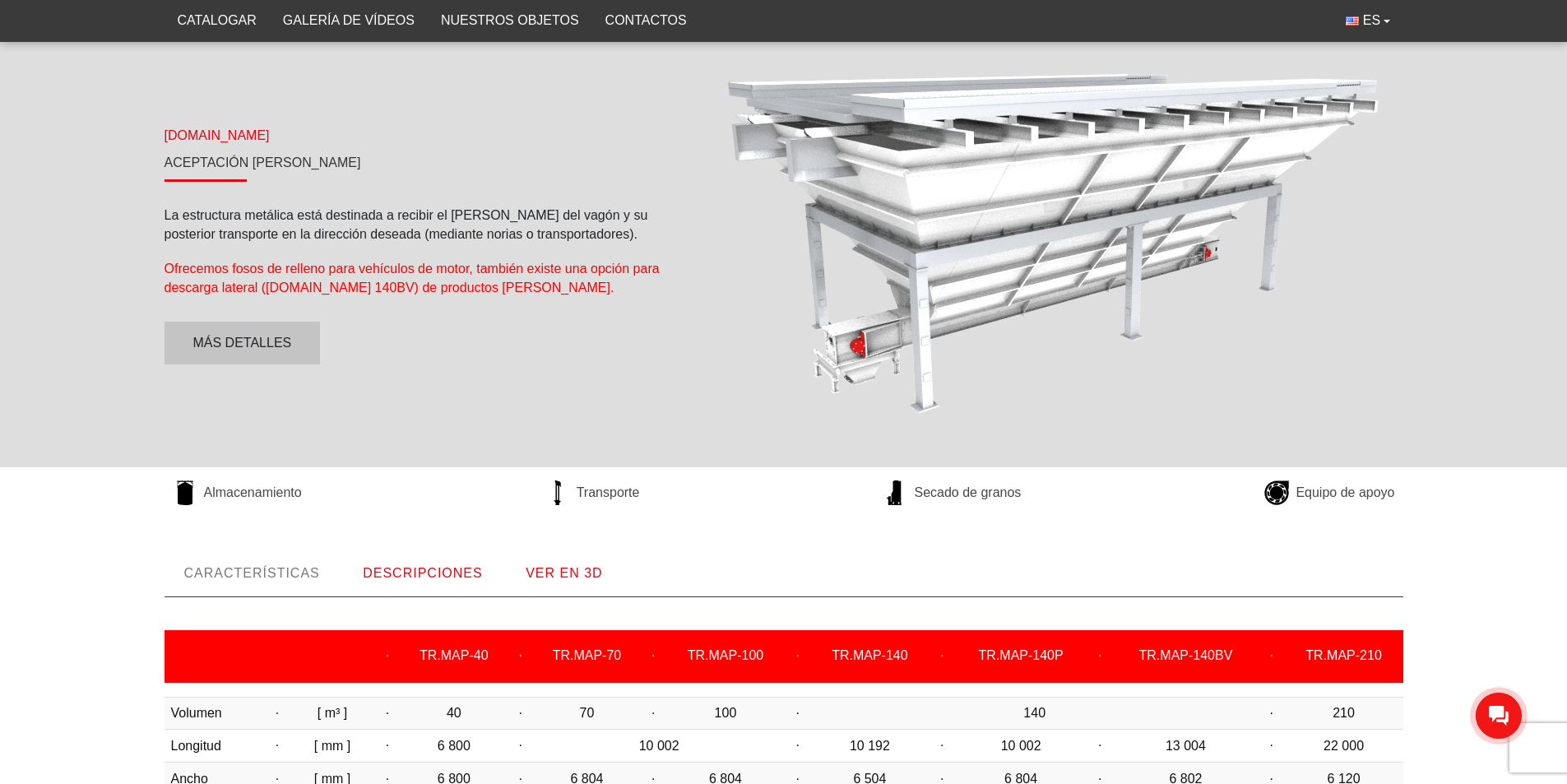
click at [587, 567] on font "VER EN 3D" at bounding box center [564, 573] width 76 height 14
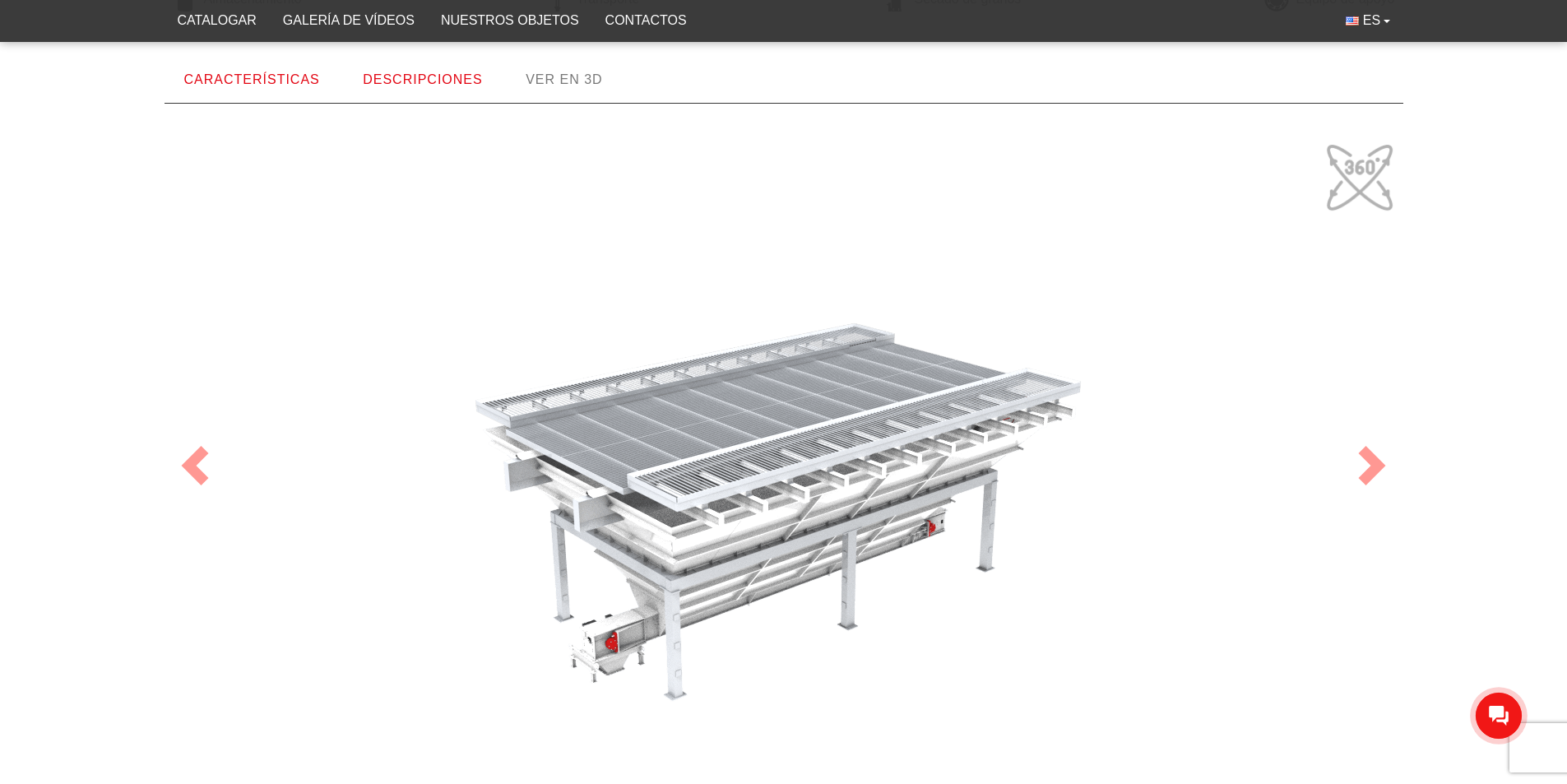
click at [778, 521] on div "100" at bounding box center [784, 465] width 1234 height 658
drag, startPoint x: 824, startPoint y: 465, endPoint x: 783, endPoint y: 507, distance: 58.7
click at [783, 507] on div "100" at bounding box center [784, 465] width 1234 height 658
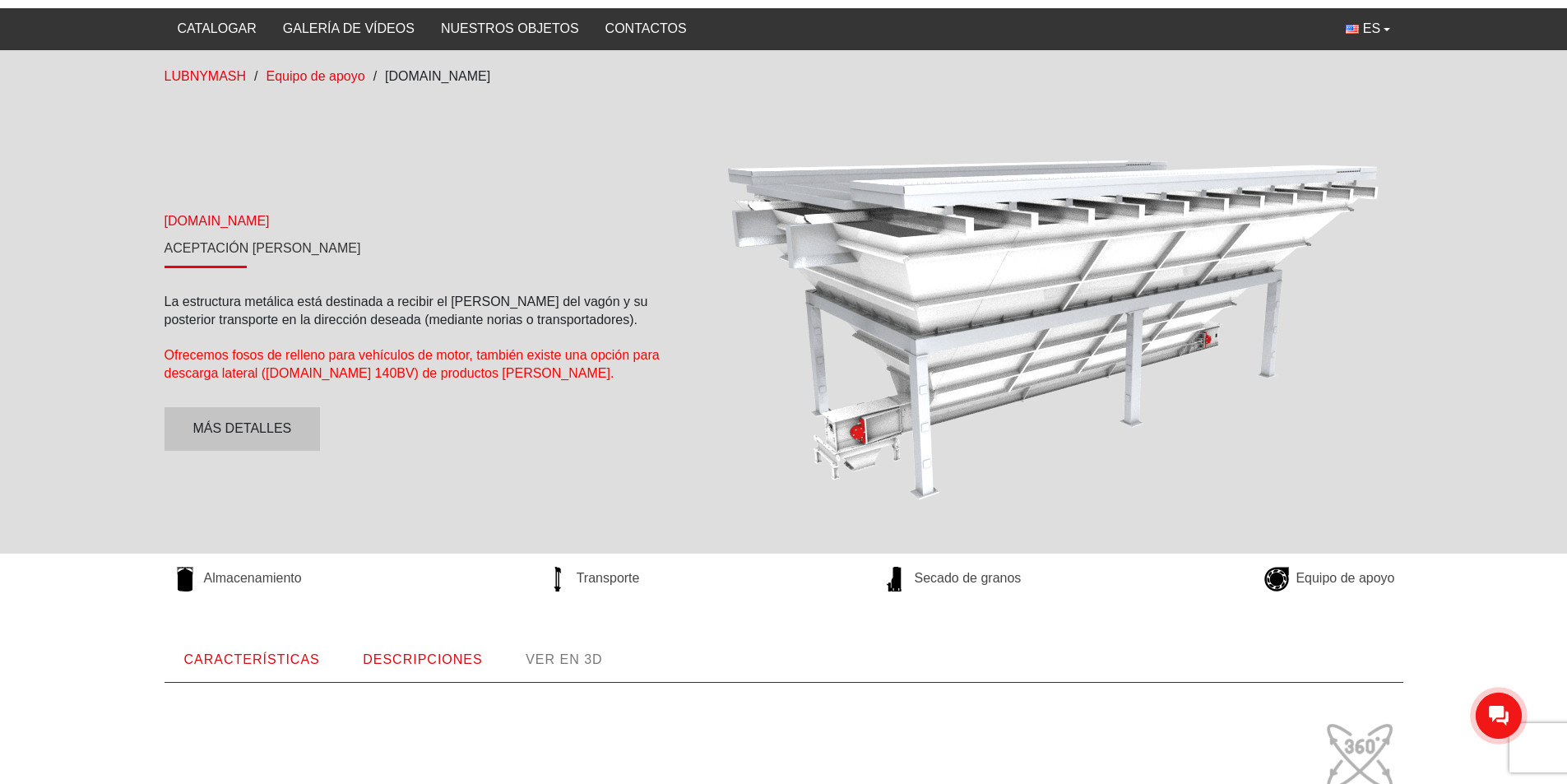
scroll to position [0, 0]
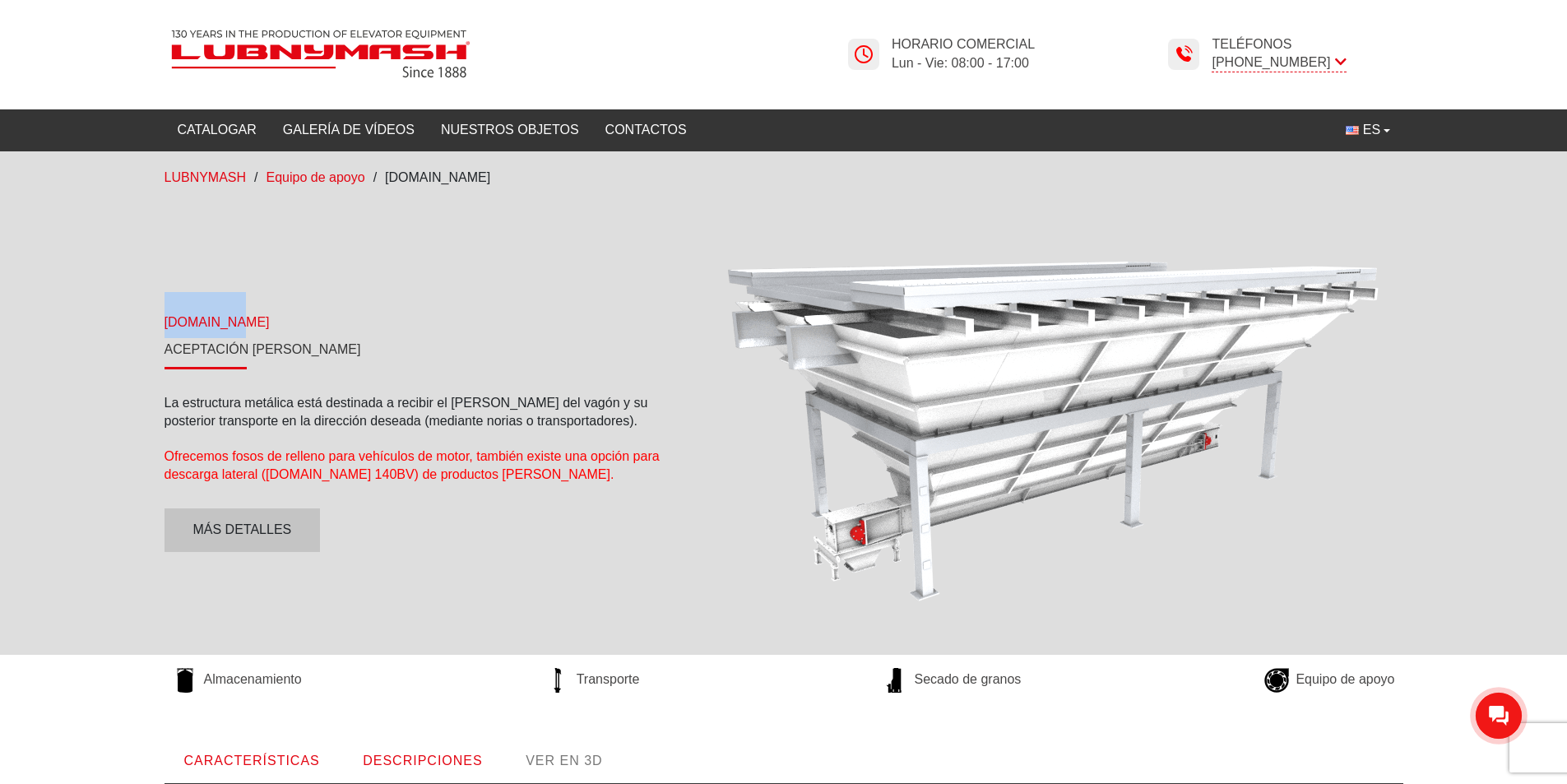
drag, startPoint x: 254, startPoint y: 319, endPoint x: 161, endPoint y: 323, distance: 93.1
click at [161, 323] on div "[DOMAIN_NAME] Aceptación [PERSON_NAME] La estructura metálica está destinada a …" at bounding box center [416, 421] width 527 height 259
copy font "[DOMAIN_NAME]"
